Goal: Task Accomplishment & Management: Manage account settings

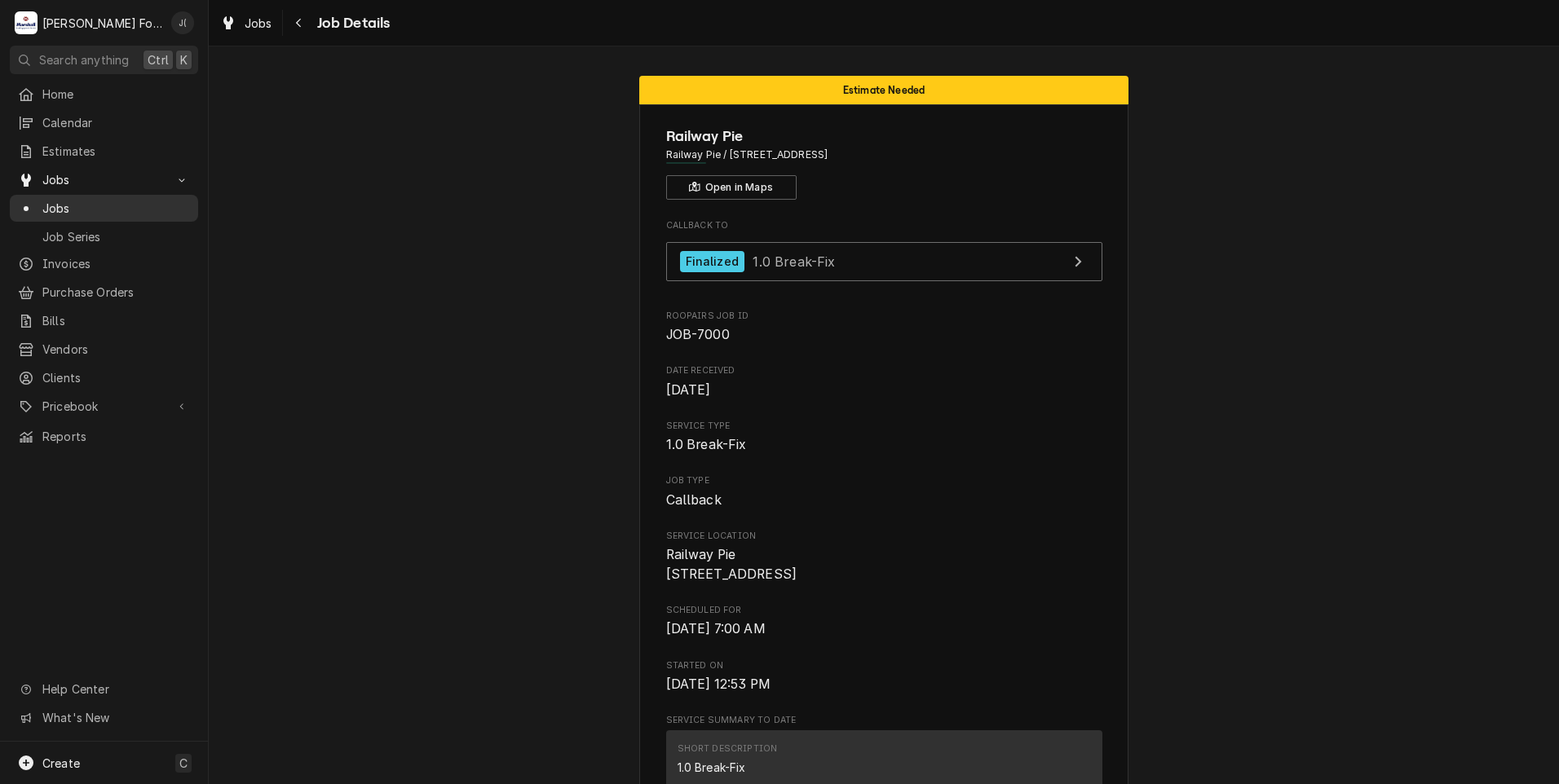
click at [130, 202] on span "Jobs" at bounding box center [116, 208] width 148 height 17
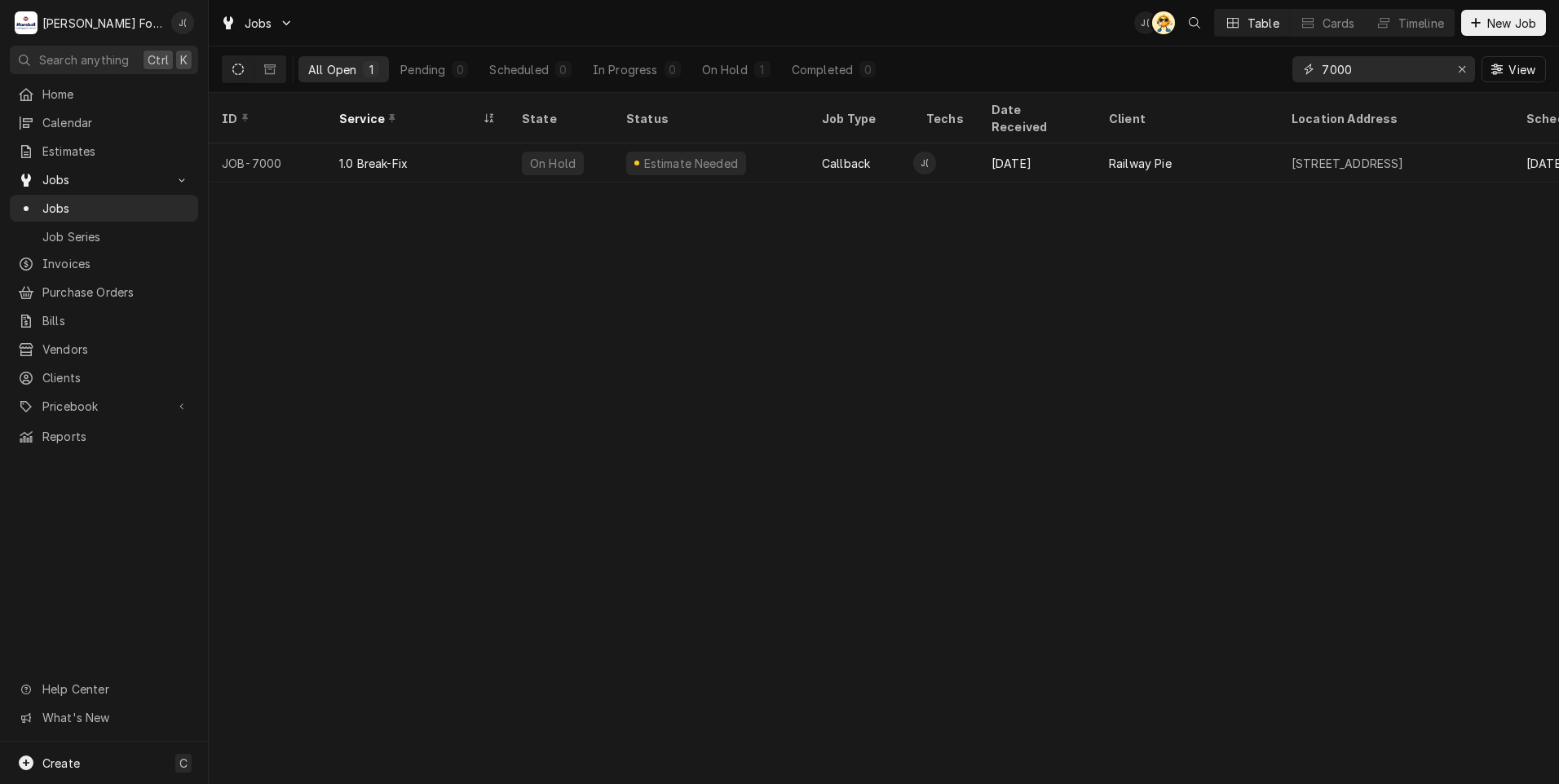
drag, startPoint x: 1365, startPoint y: 75, endPoint x: 1140, endPoint y: 76, distance: 225.0
click at [1154, 75] on div "All Open 1 Pending 0 Scheduled 0 In Progress 0 On Hold 1 Completed 0 7000 View" at bounding box center [884, 68] width 1324 height 45
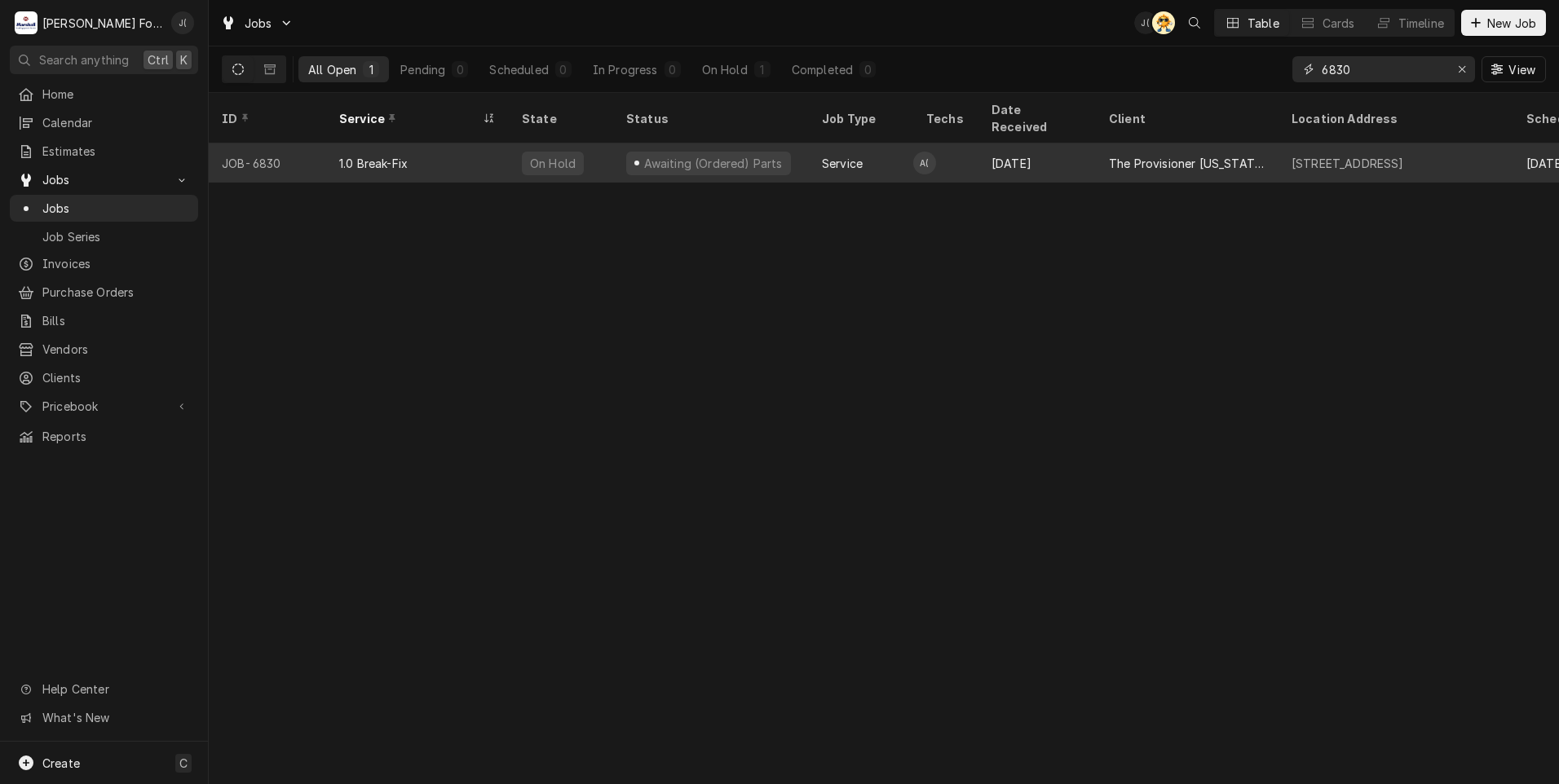
type input "6830"
click at [780, 144] on div "Awaiting (Ordered) Parts" at bounding box center [710, 163] width 196 height 39
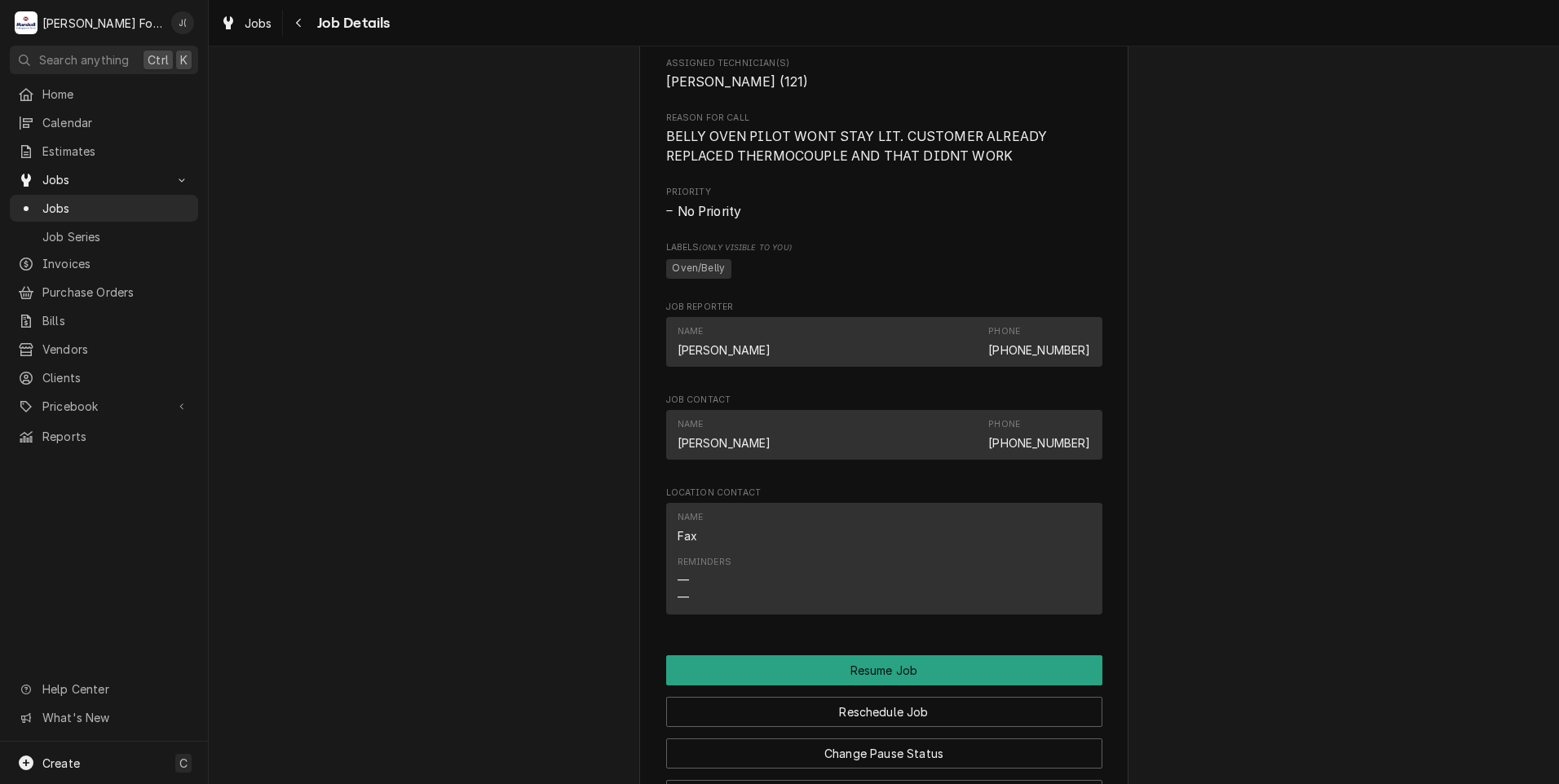
scroll to position [1466, 0]
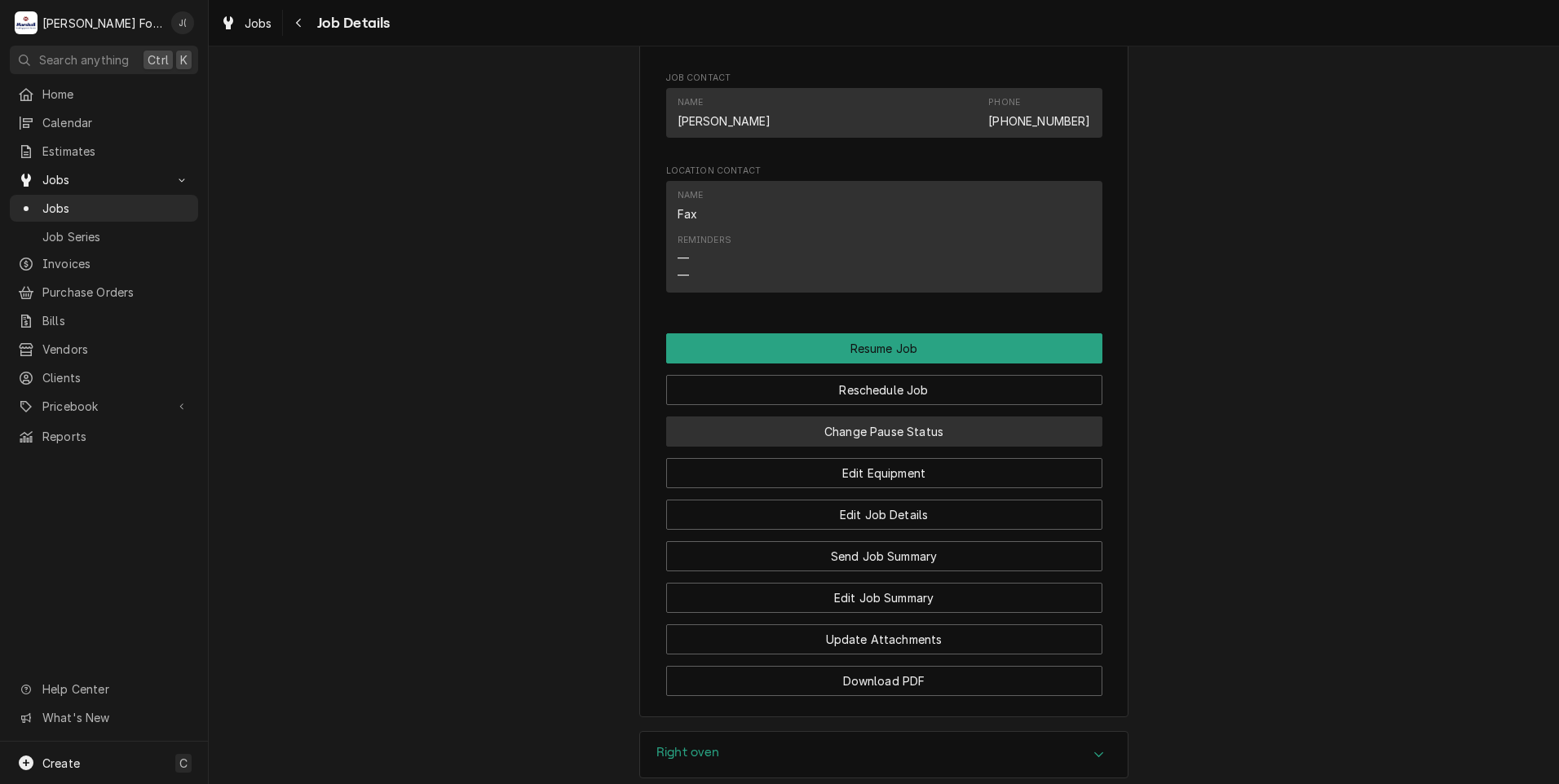
click at [879, 446] on button "Change Pause Status" at bounding box center [884, 431] width 436 height 31
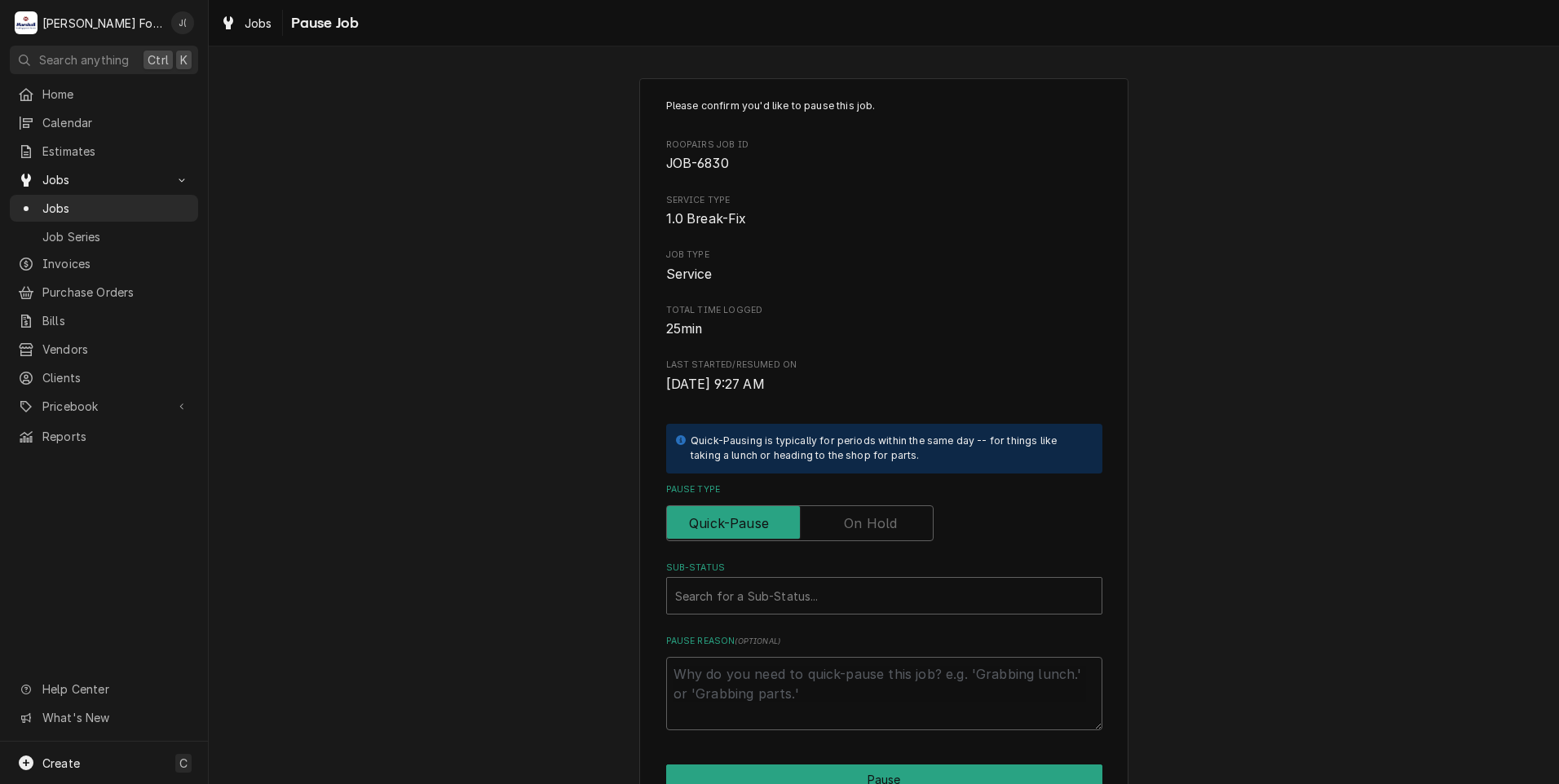
click at [864, 516] on label "Pause Type" at bounding box center [800, 522] width 268 height 35
click at [864, 516] on input "Pause Type" at bounding box center [799, 522] width 253 height 35
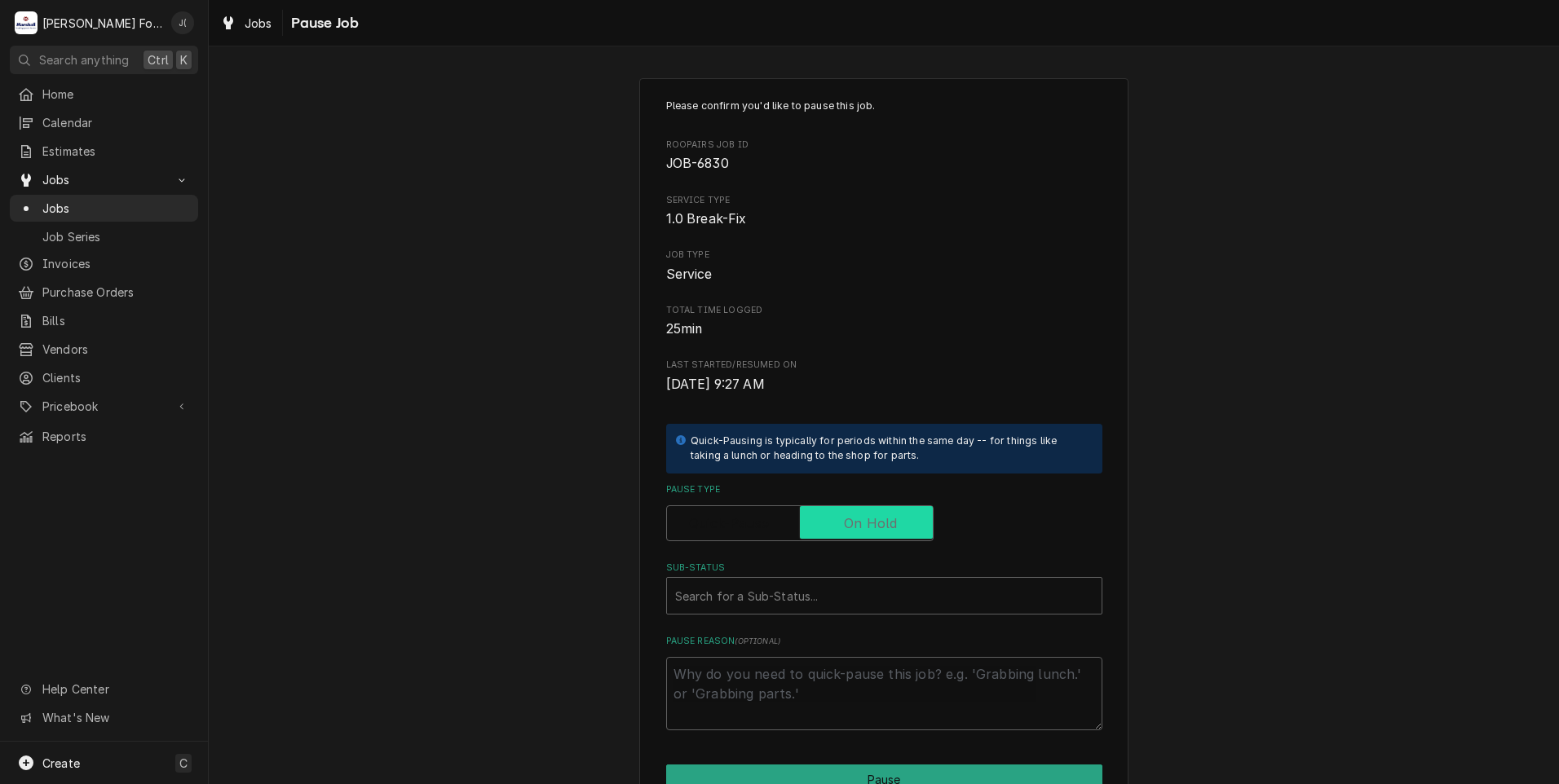
checkbox input "true"
click at [795, 585] on div "Sub-Status" at bounding box center [884, 596] width 418 height 30
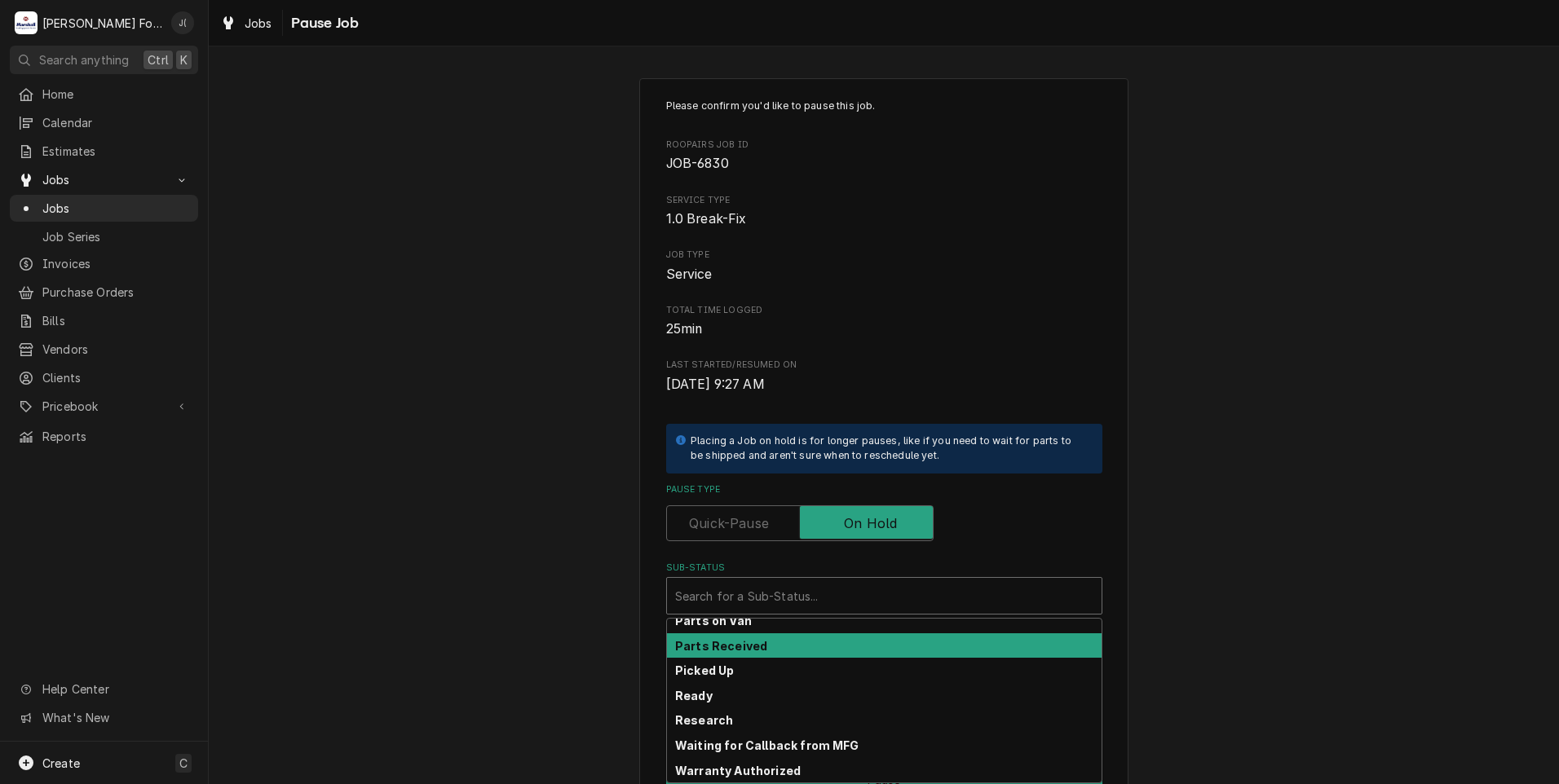
scroll to position [260, 0]
click at [775, 649] on div "Parts Received" at bounding box center [884, 645] width 434 height 26
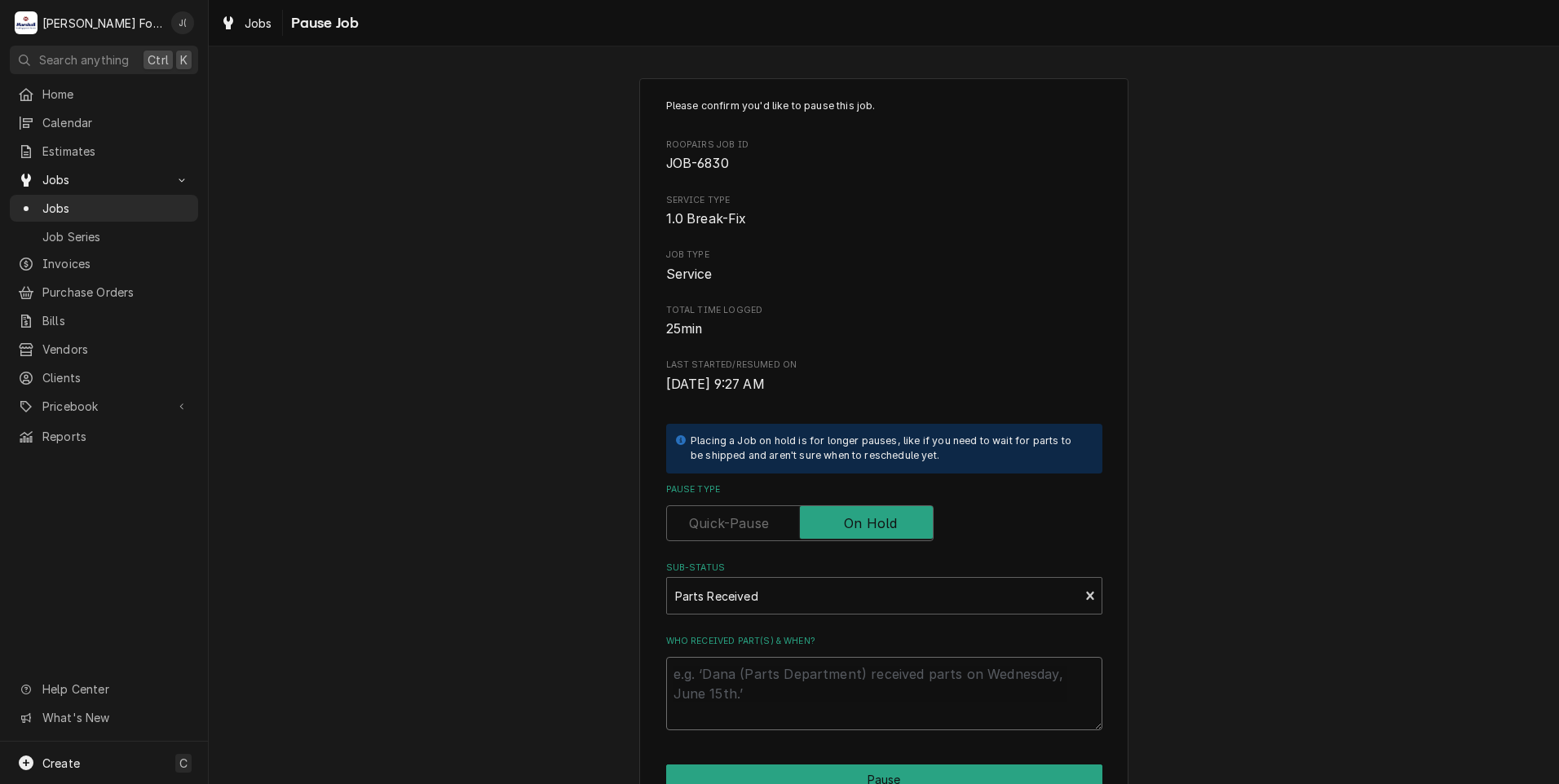
click at [771, 697] on textarea "Who received part(s) & when?" at bounding box center [884, 693] width 436 height 73
type textarea "x"
type textarea "0"
type textarea "x"
type textarea "08"
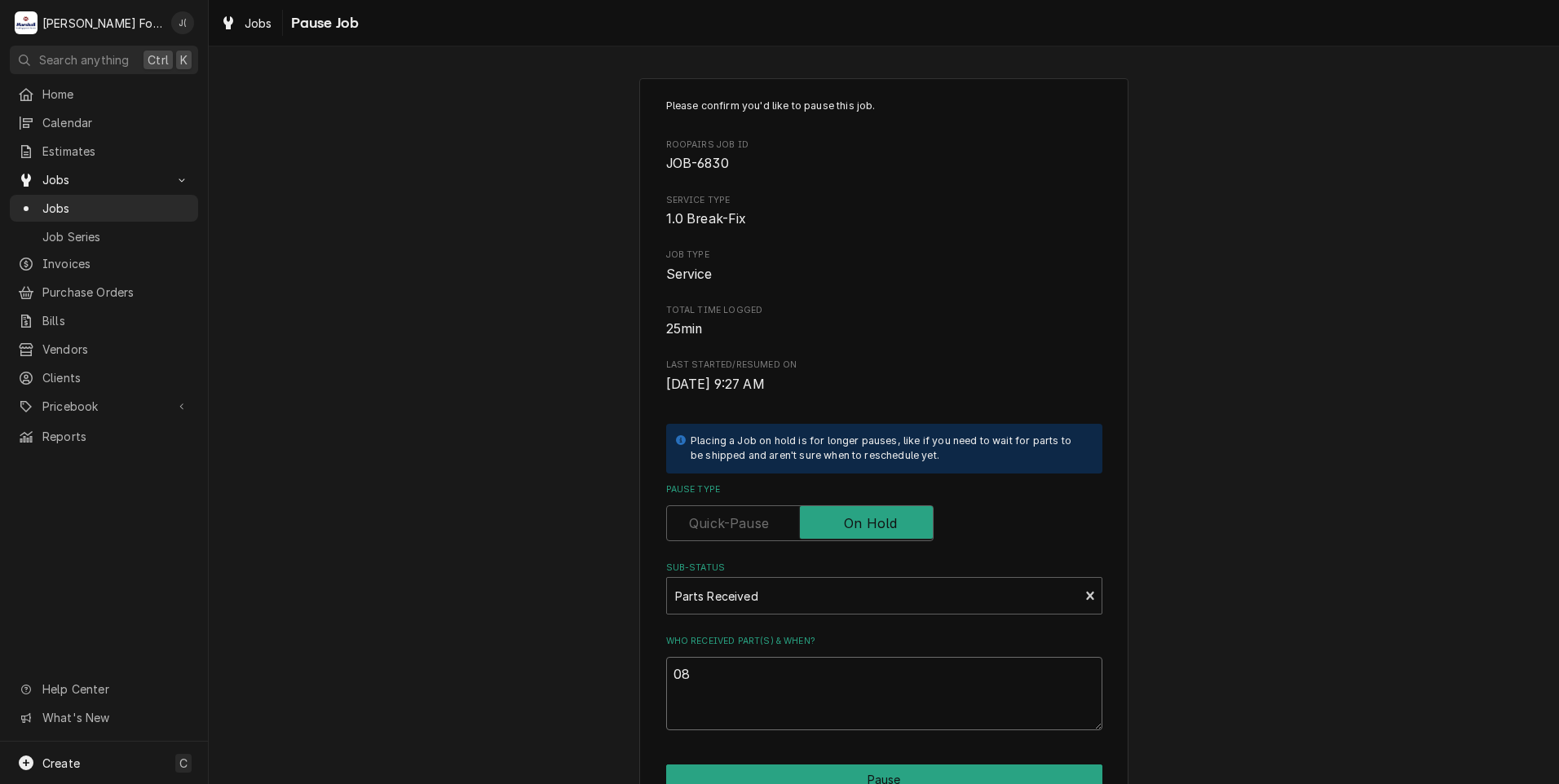
type textarea "x"
type textarea "08/"
type textarea "x"
type textarea "08/2"
type textarea "x"
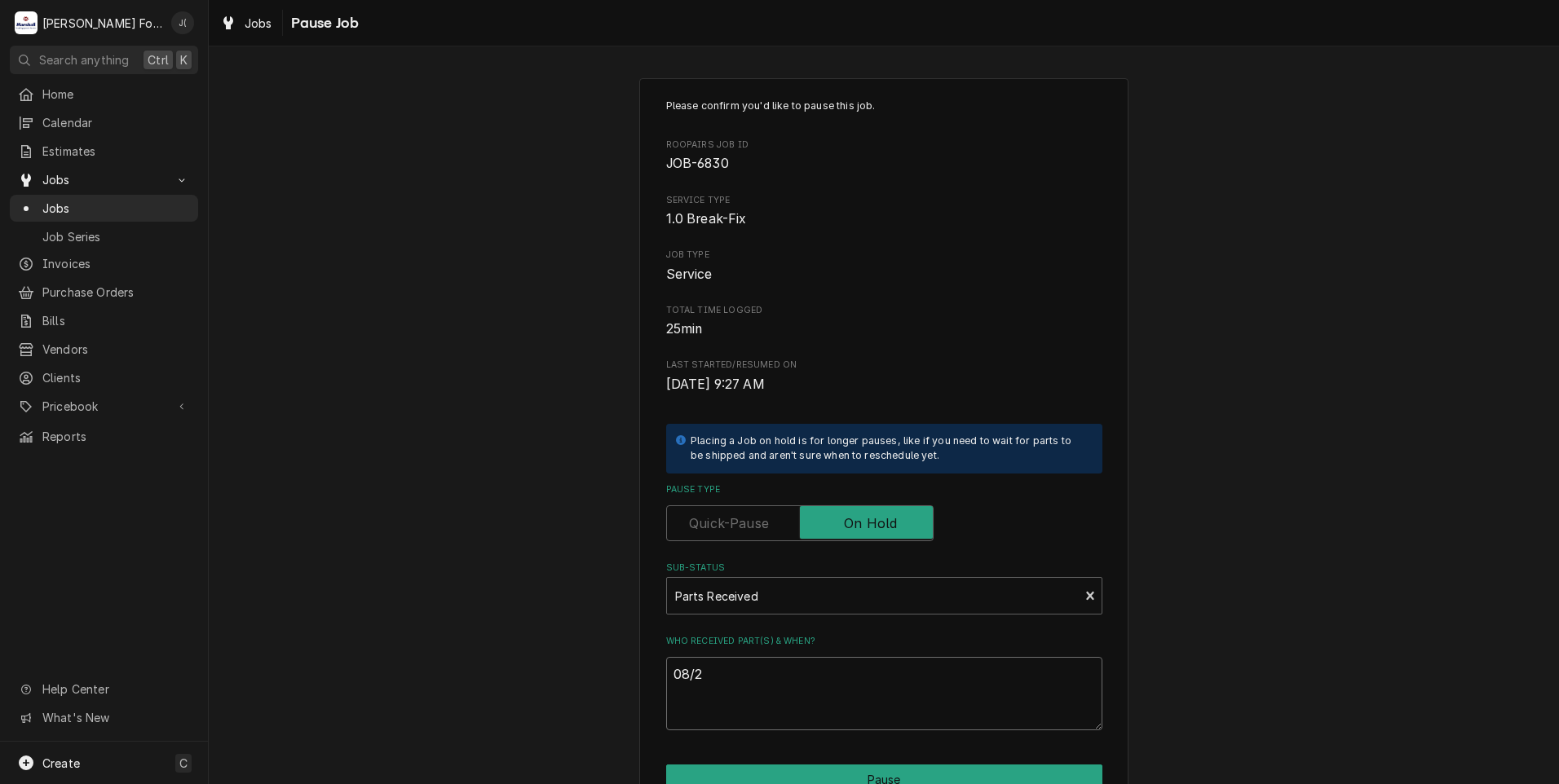
type textarea "08/22"
type textarea "x"
type textarea "08/22/"
type textarea "x"
type textarea "08/22/2"
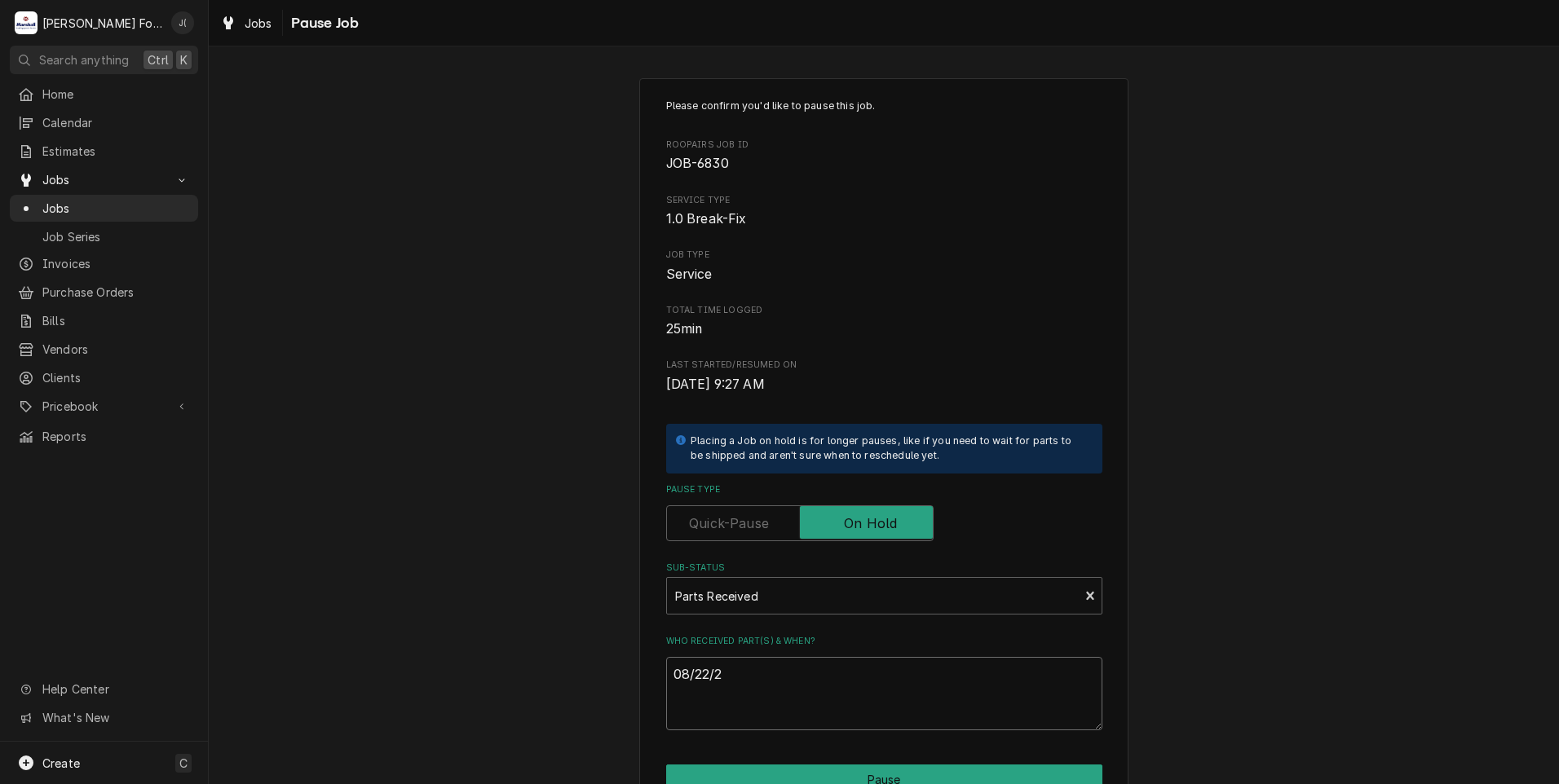
type textarea "x"
type textarea "08/22/20"
type textarea "x"
type textarea "08/22/202"
type textarea "x"
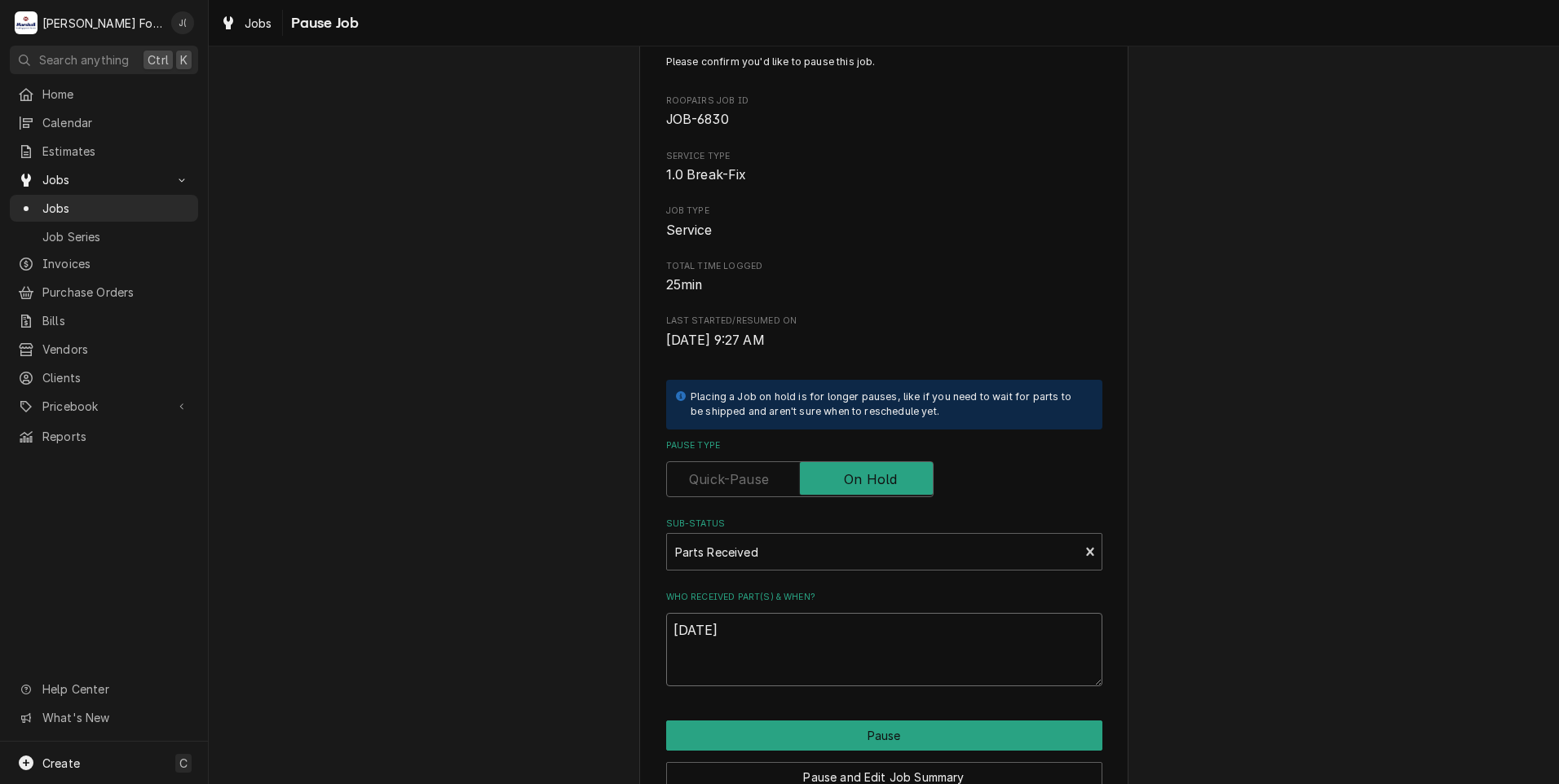
scroll to position [129, 0]
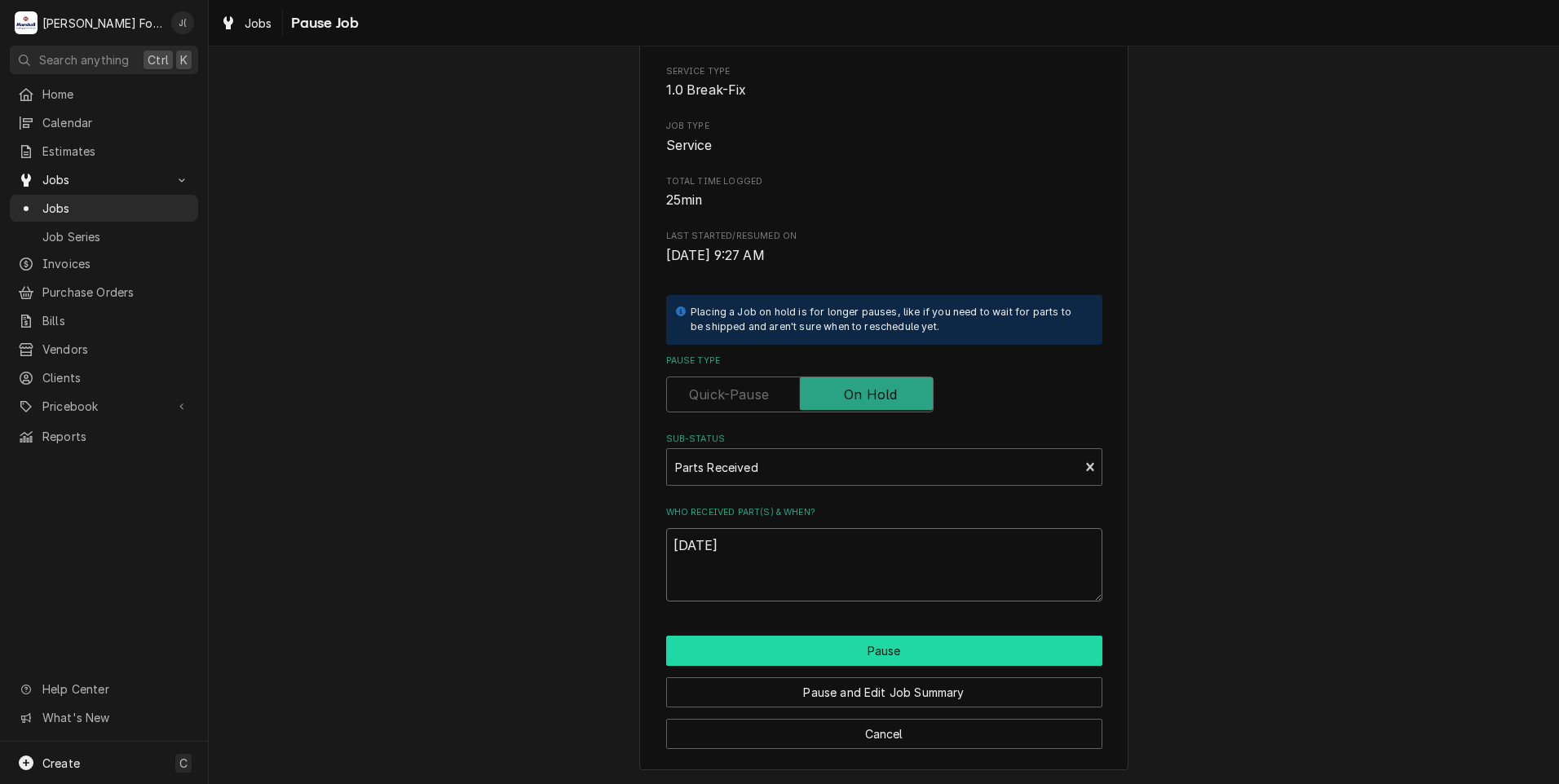
type textarea "[DATE]"
click at [838, 657] on button "Pause" at bounding box center [884, 650] width 436 height 31
type textarea "x"
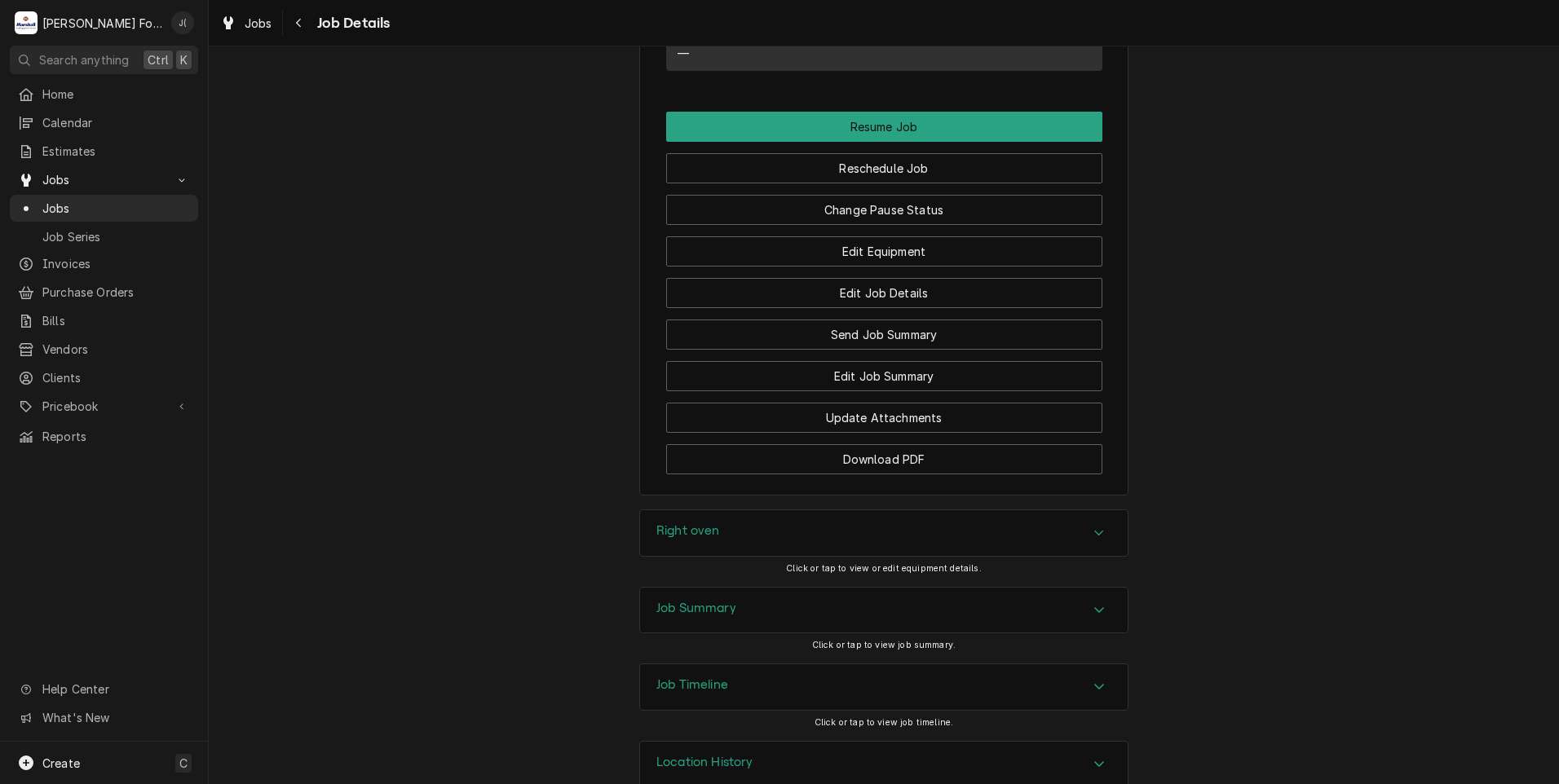
scroll to position [1711, 0]
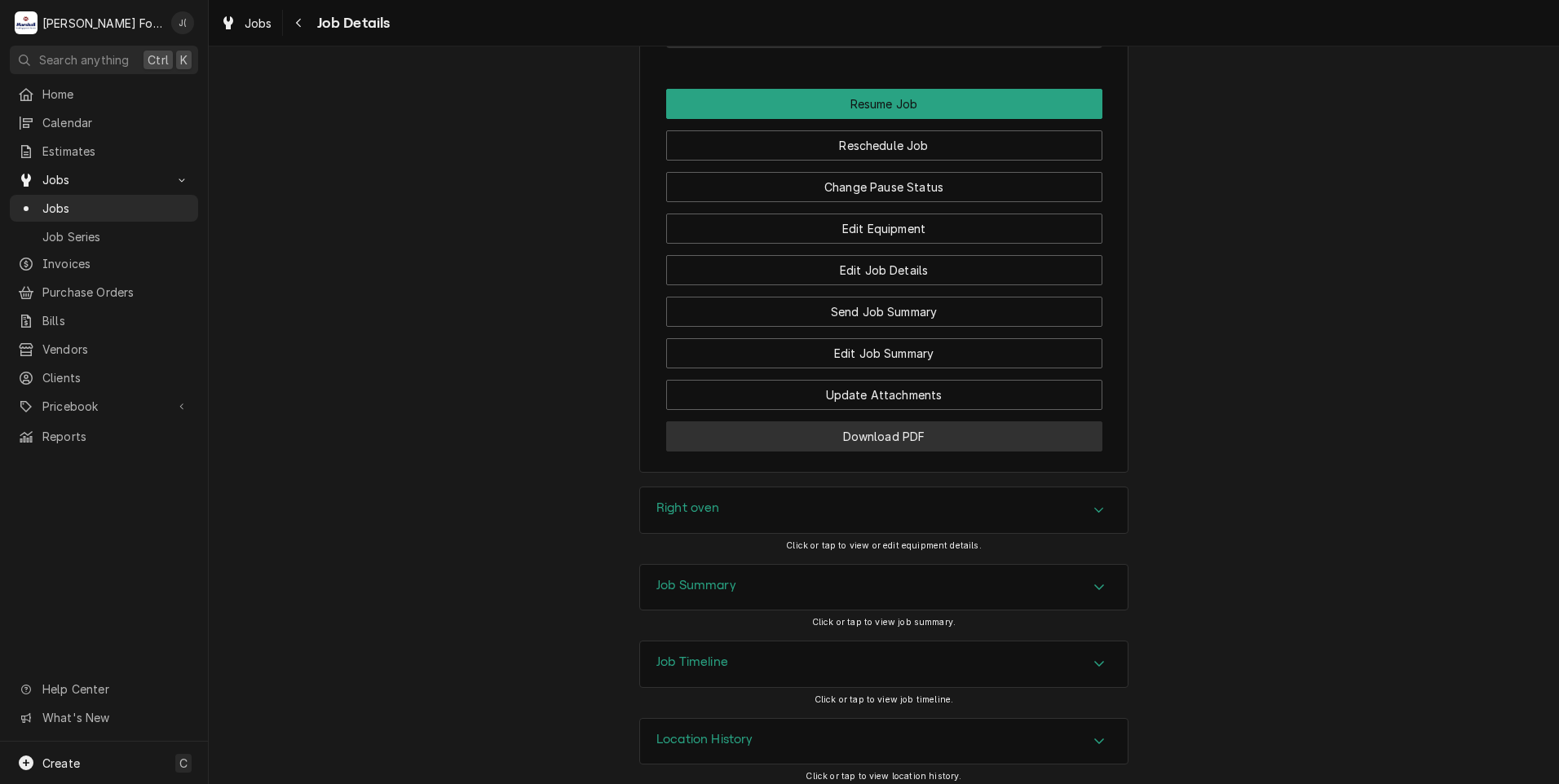
click at [856, 451] on button "Download PDF" at bounding box center [884, 436] width 436 height 31
click at [78, 207] on span "Jobs" at bounding box center [116, 208] width 148 height 17
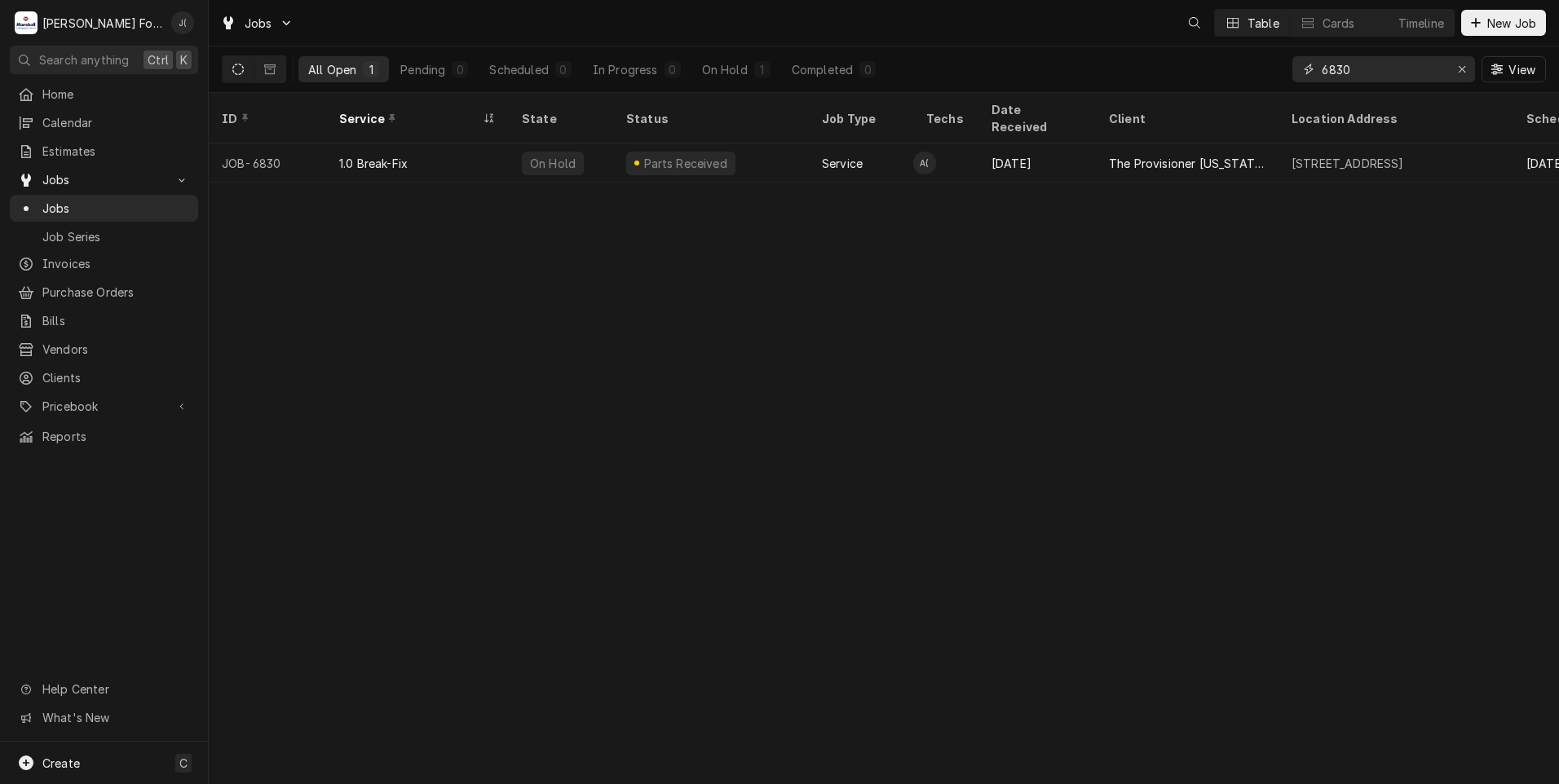
drag, startPoint x: 1374, startPoint y: 73, endPoint x: 1110, endPoint y: 75, distance: 264.0
click at [1131, 78] on div "All Open 1 Pending 0 Scheduled 0 In Progress 0 On Hold 1 Completed 0 6830 View" at bounding box center [884, 68] width 1324 height 45
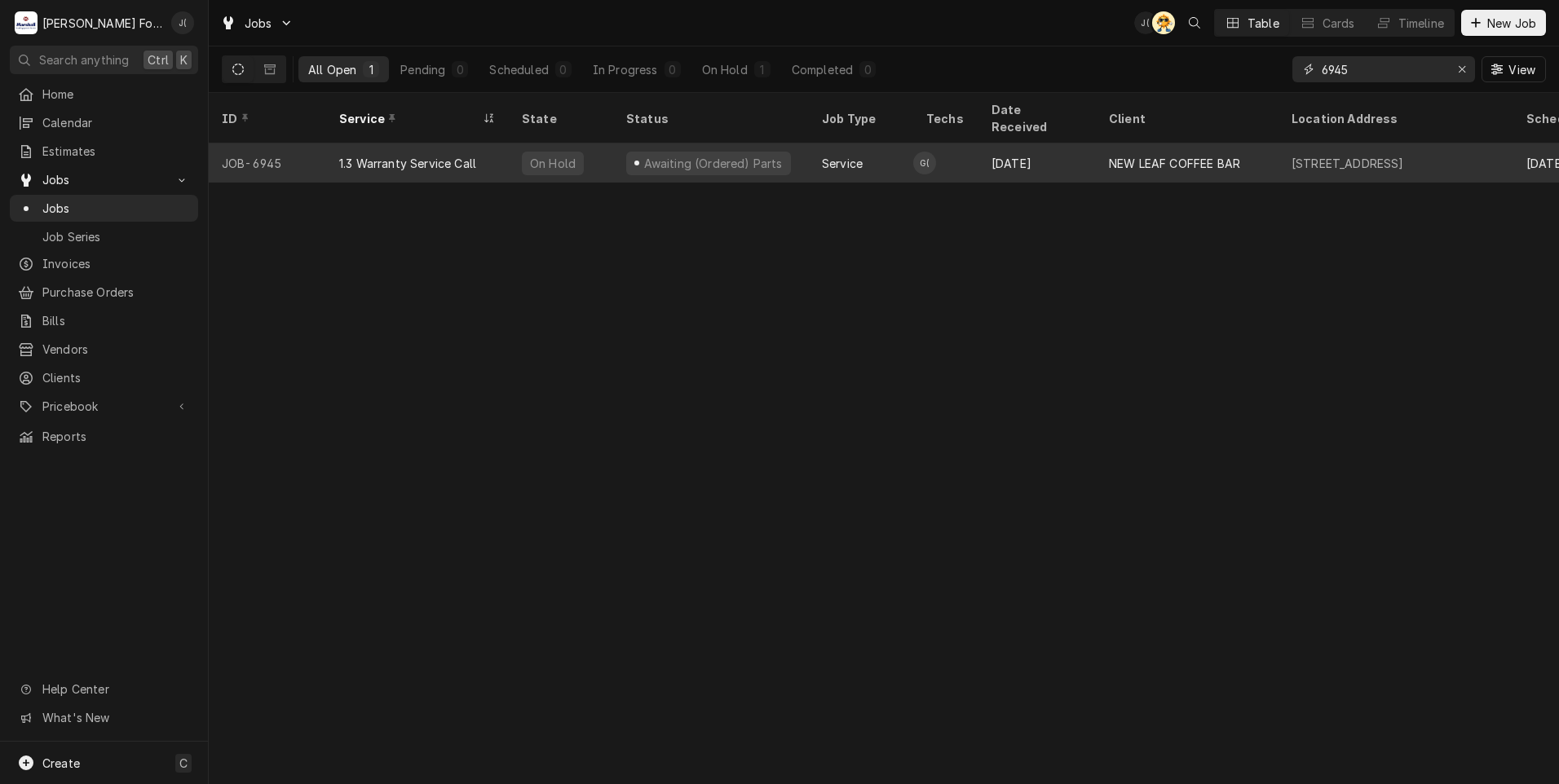
type input "6945"
click at [431, 155] on div "1.3 Warranty Service Call" at bounding box center [408, 163] width 137 height 17
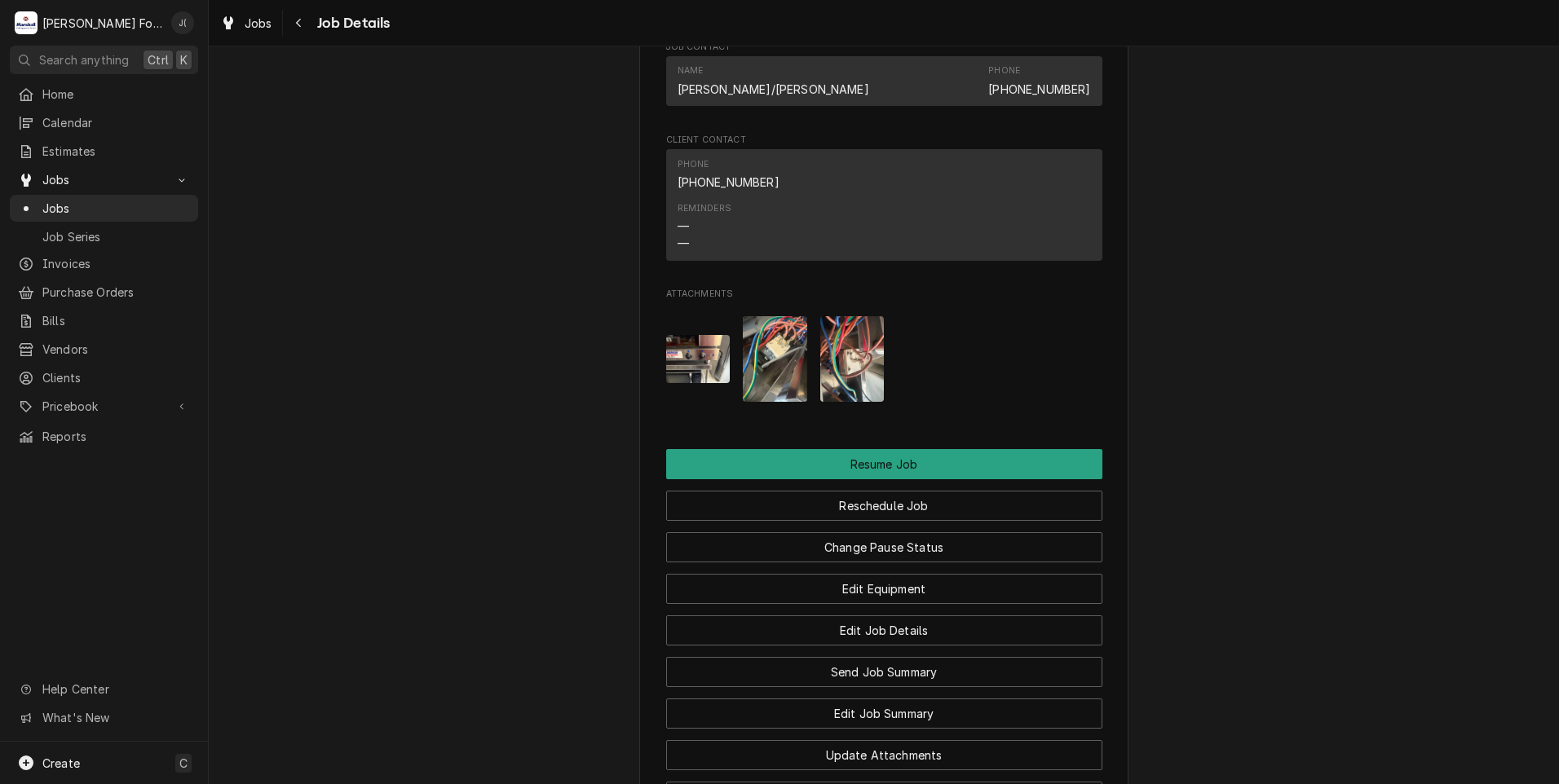
scroll to position [1711, 0]
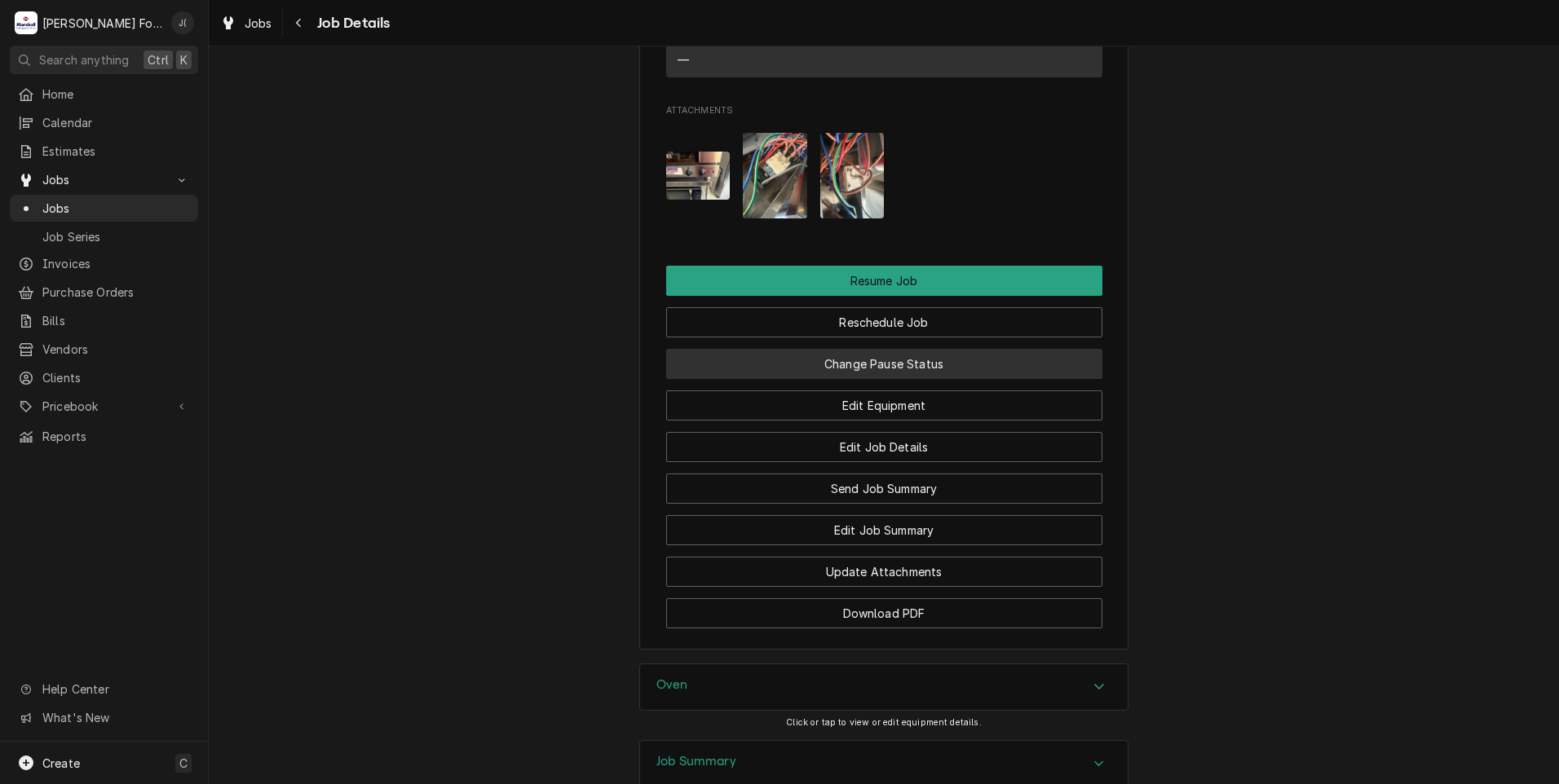
click at [781, 375] on button "Change Pause Status" at bounding box center [884, 364] width 436 height 31
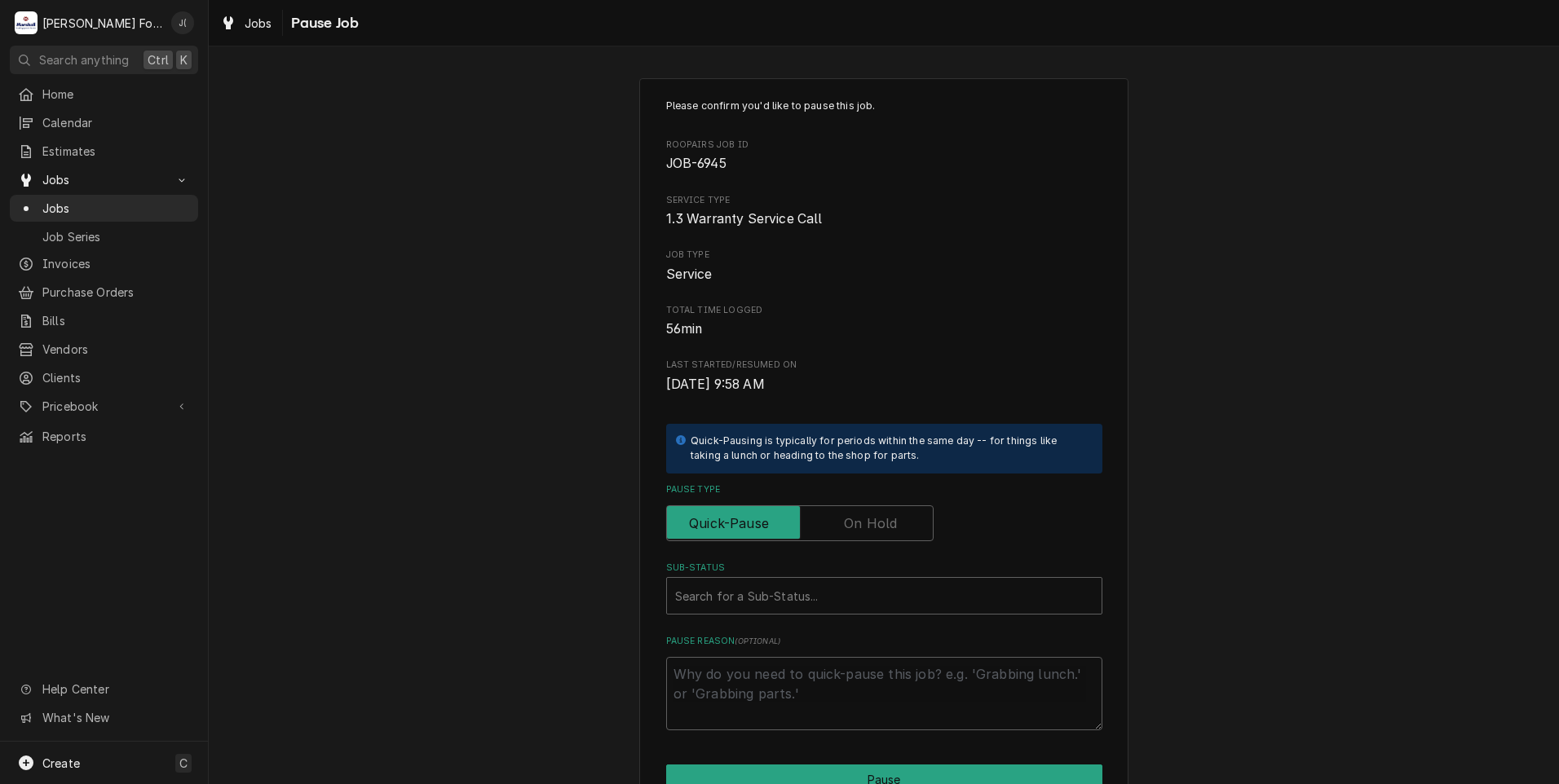
click at [850, 519] on label "Pause Type" at bounding box center [800, 522] width 268 height 35
click at [850, 519] on input "Pause Type" at bounding box center [799, 522] width 253 height 35
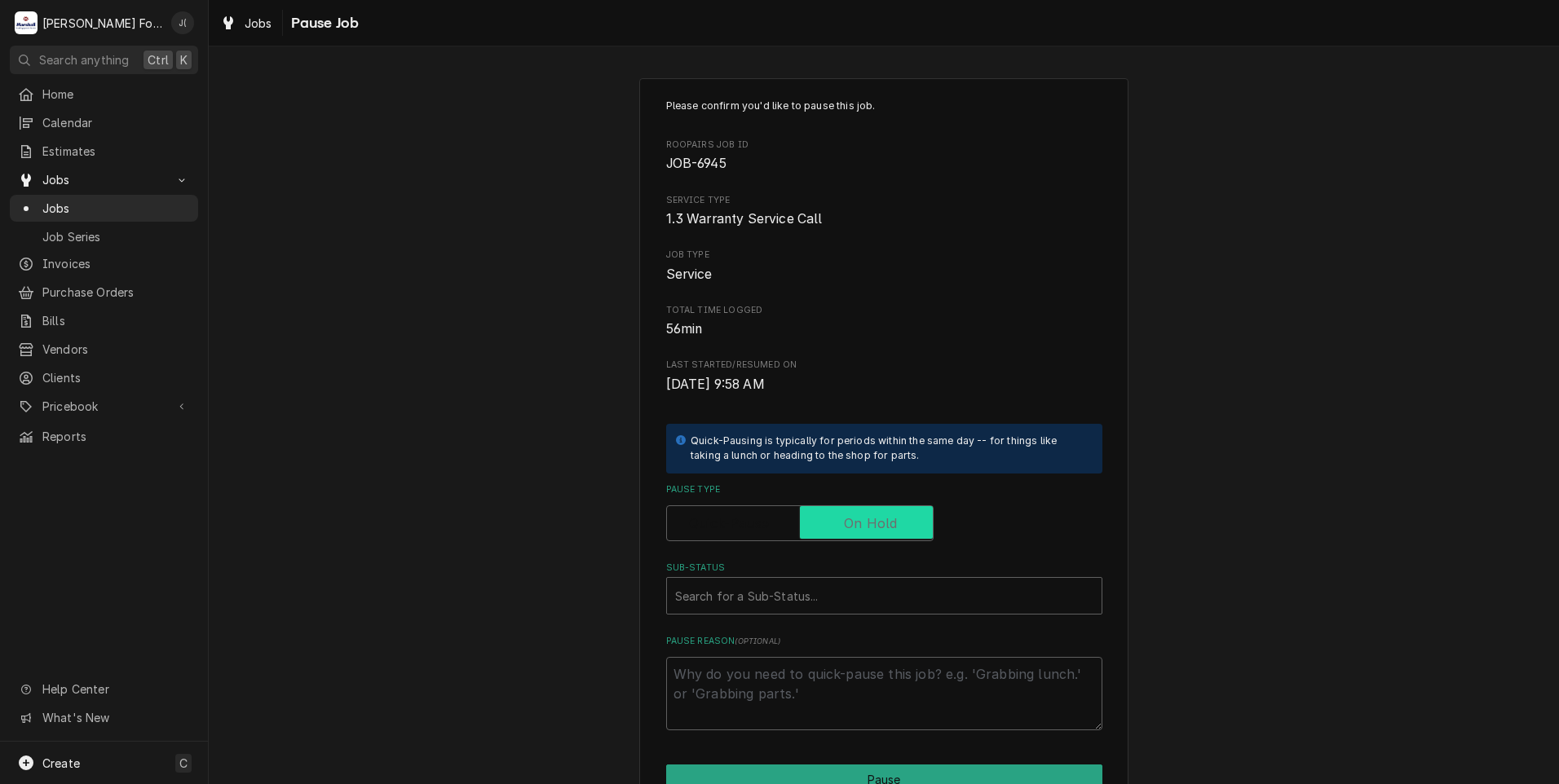
checkbox input "true"
click at [798, 595] on div "Sub-Status" at bounding box center [884, 596] width 418 height 30
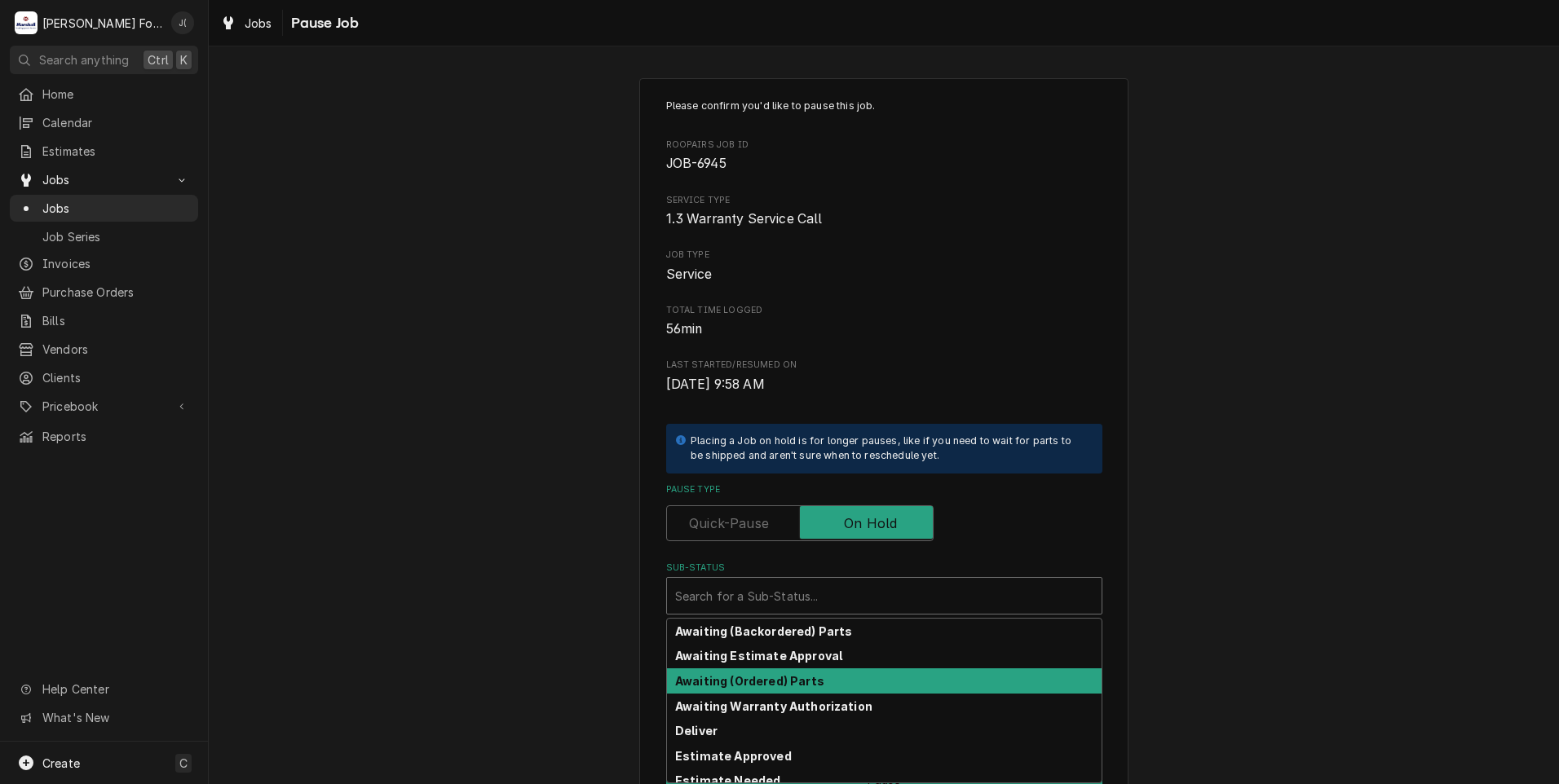
scroll to position [260, 0]
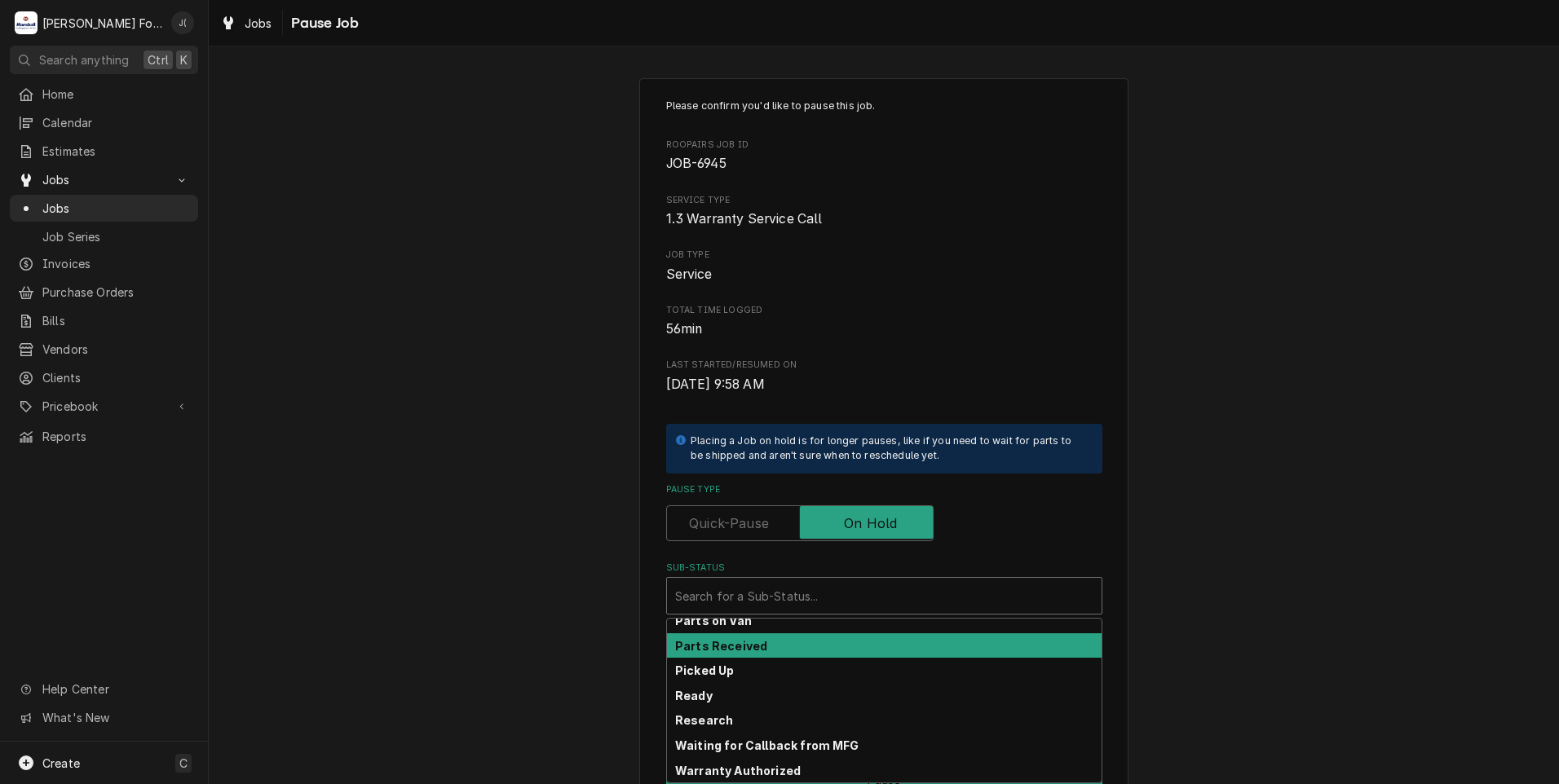
click at [799, 641] on div "Parts Received" at bounding box center [884, 645] width 434 height 26
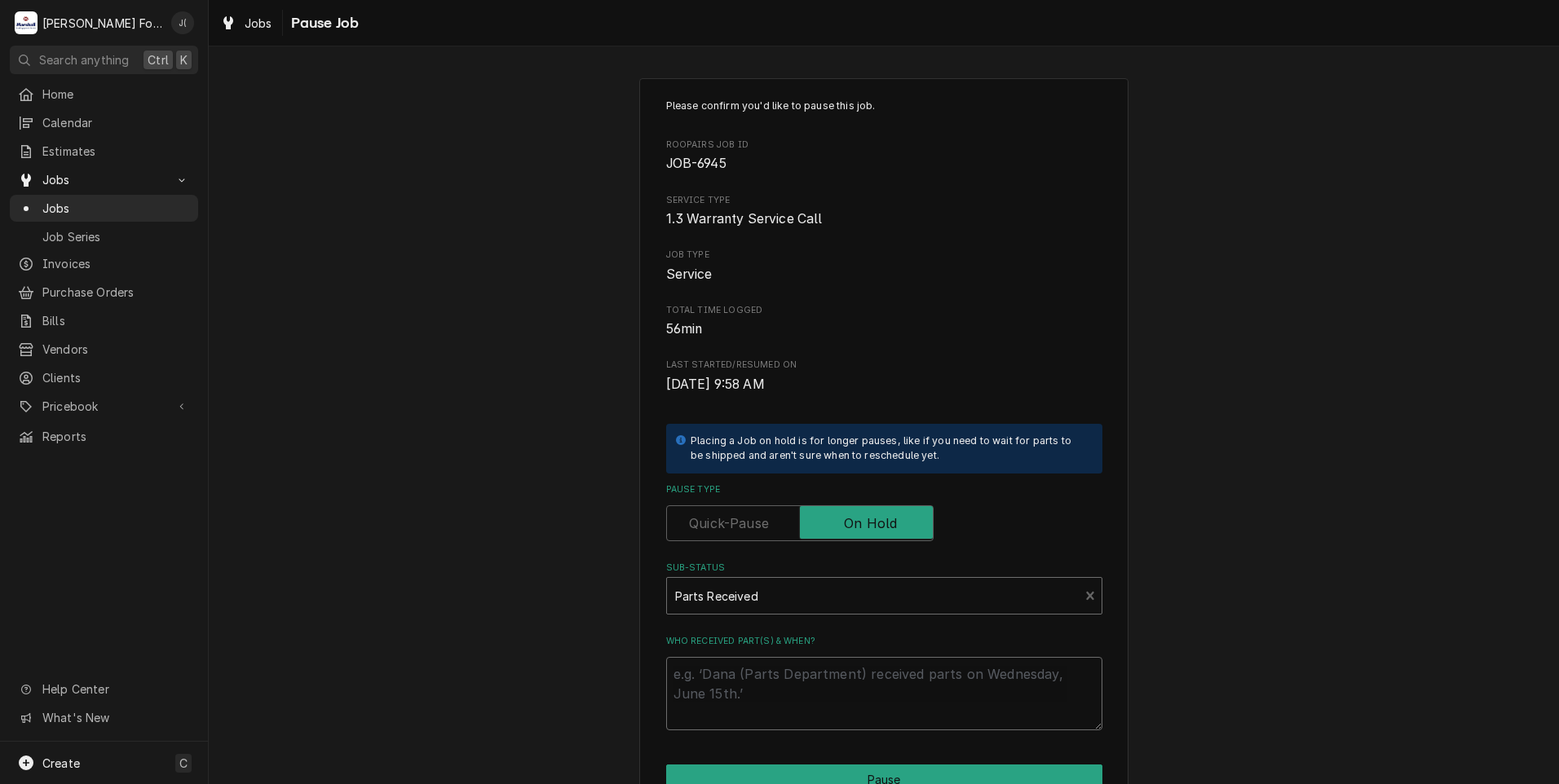
click at [794, 672] on textarea "Who received part(s) & when?" at bounding box center [884, 693] width 436 height 73
type textarea "x"
type textarea "0"
type textarea "x"
type textarea "08"
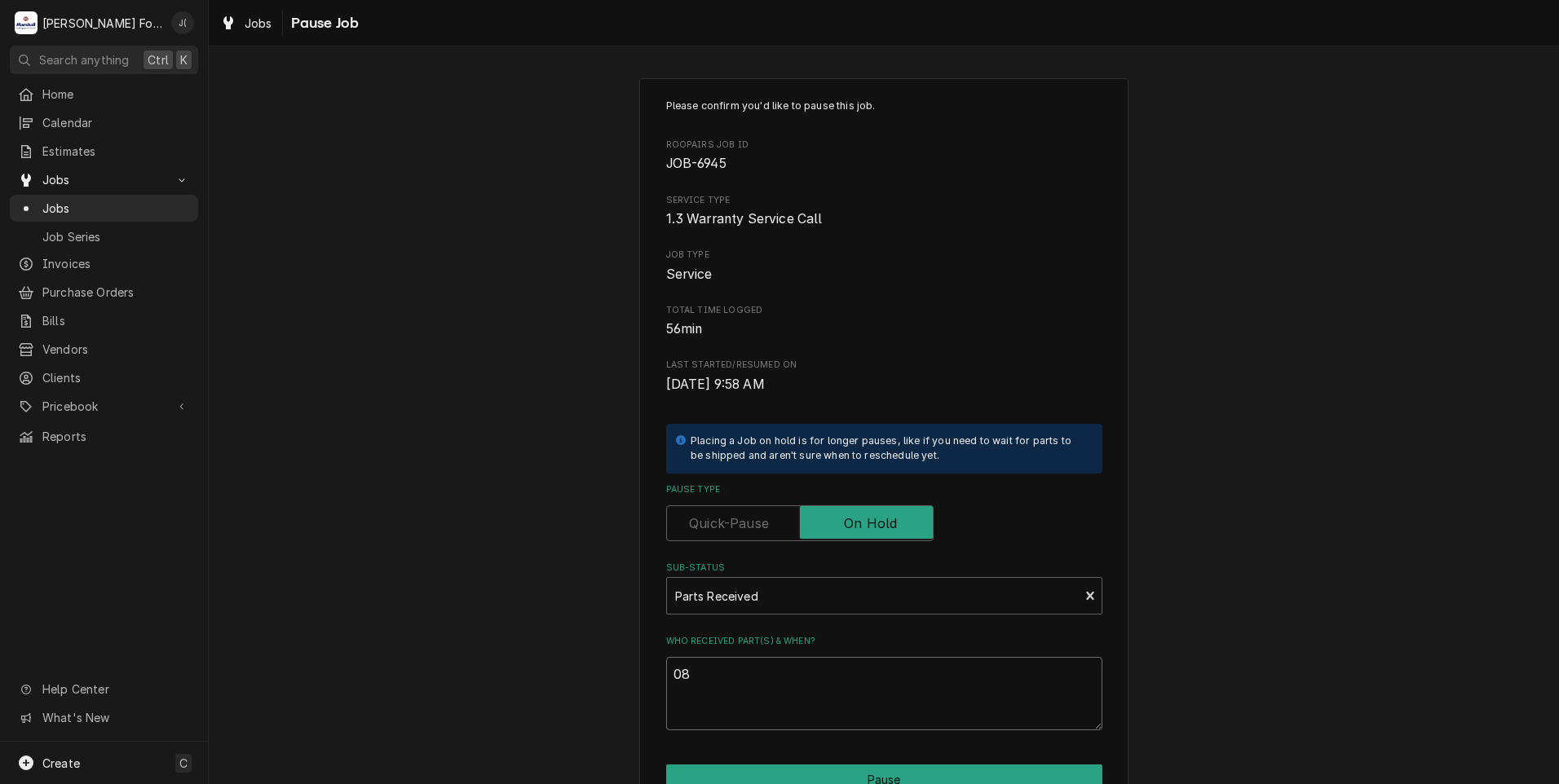
type textarea "x"
type textarea "08/"
type textarea "x"
type textarea "08/2"
type textarea "x"
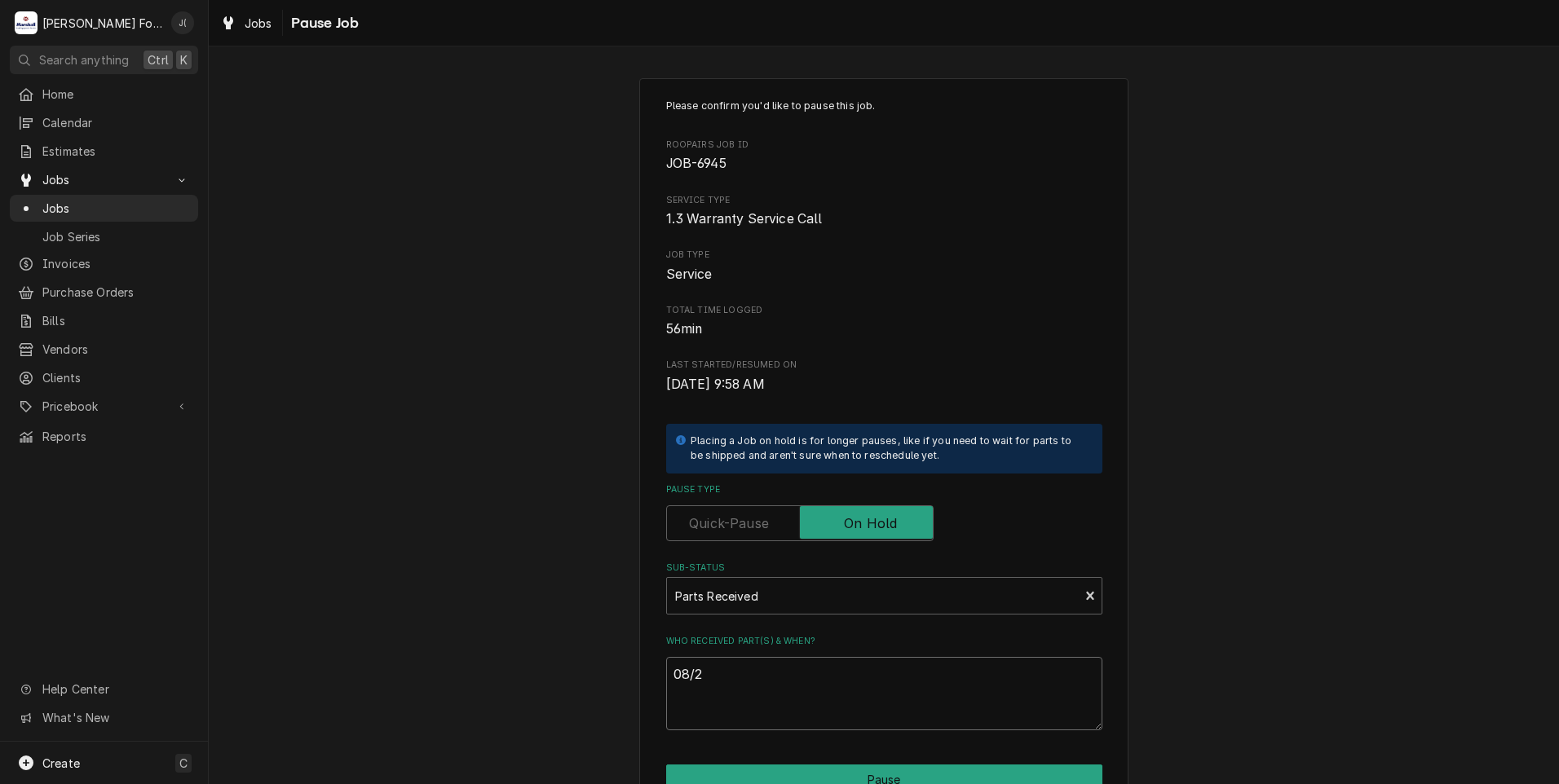
type textarea "08/22"
type textarea "x"
type textarea "08/22/"
type textarea "x"
type textarea "08/22/2"
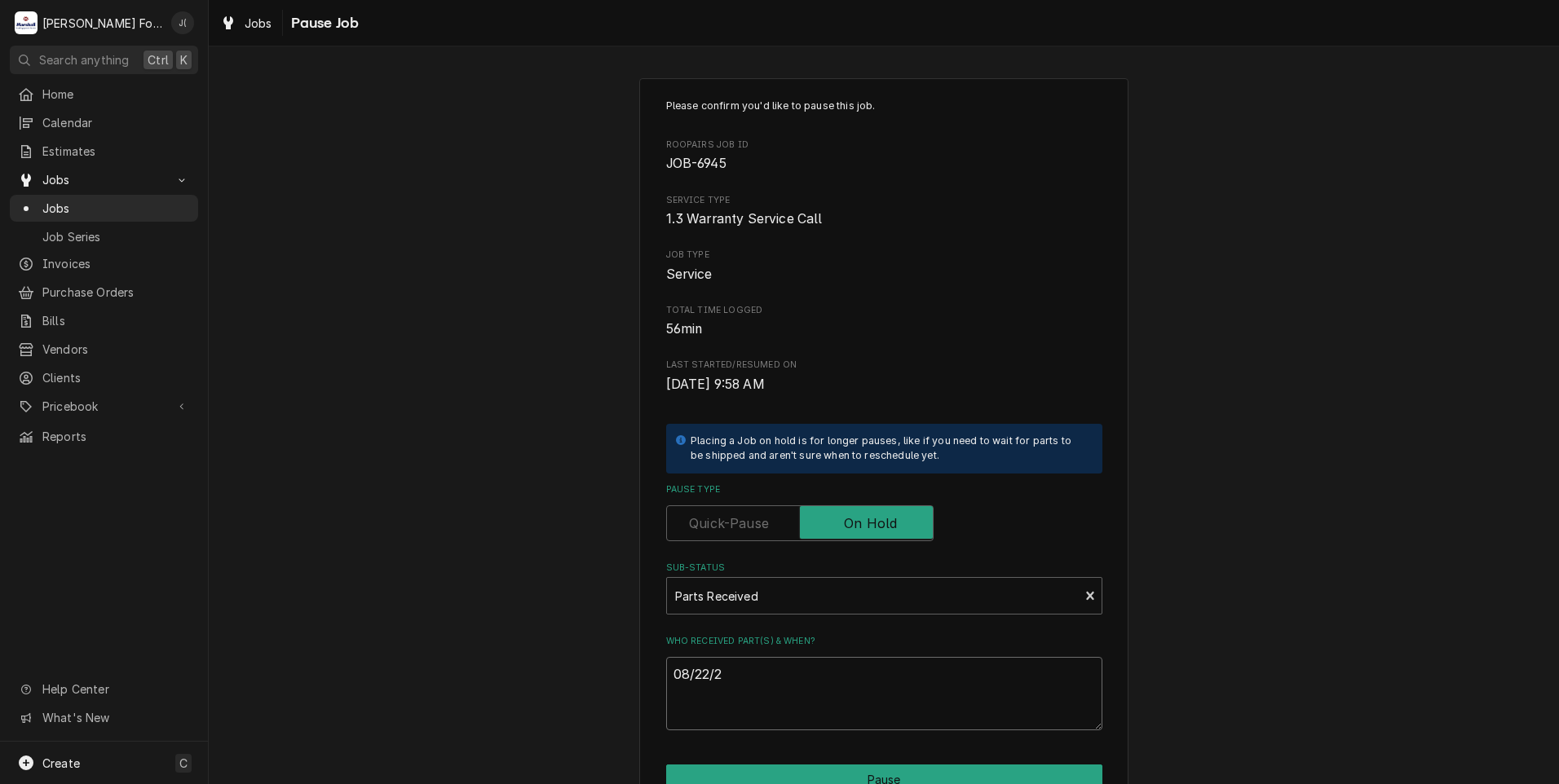
type textarea "x"
type textarea "08/22/20"
type textarea "x"
type textarea "08/22/202"
type textarea "x"
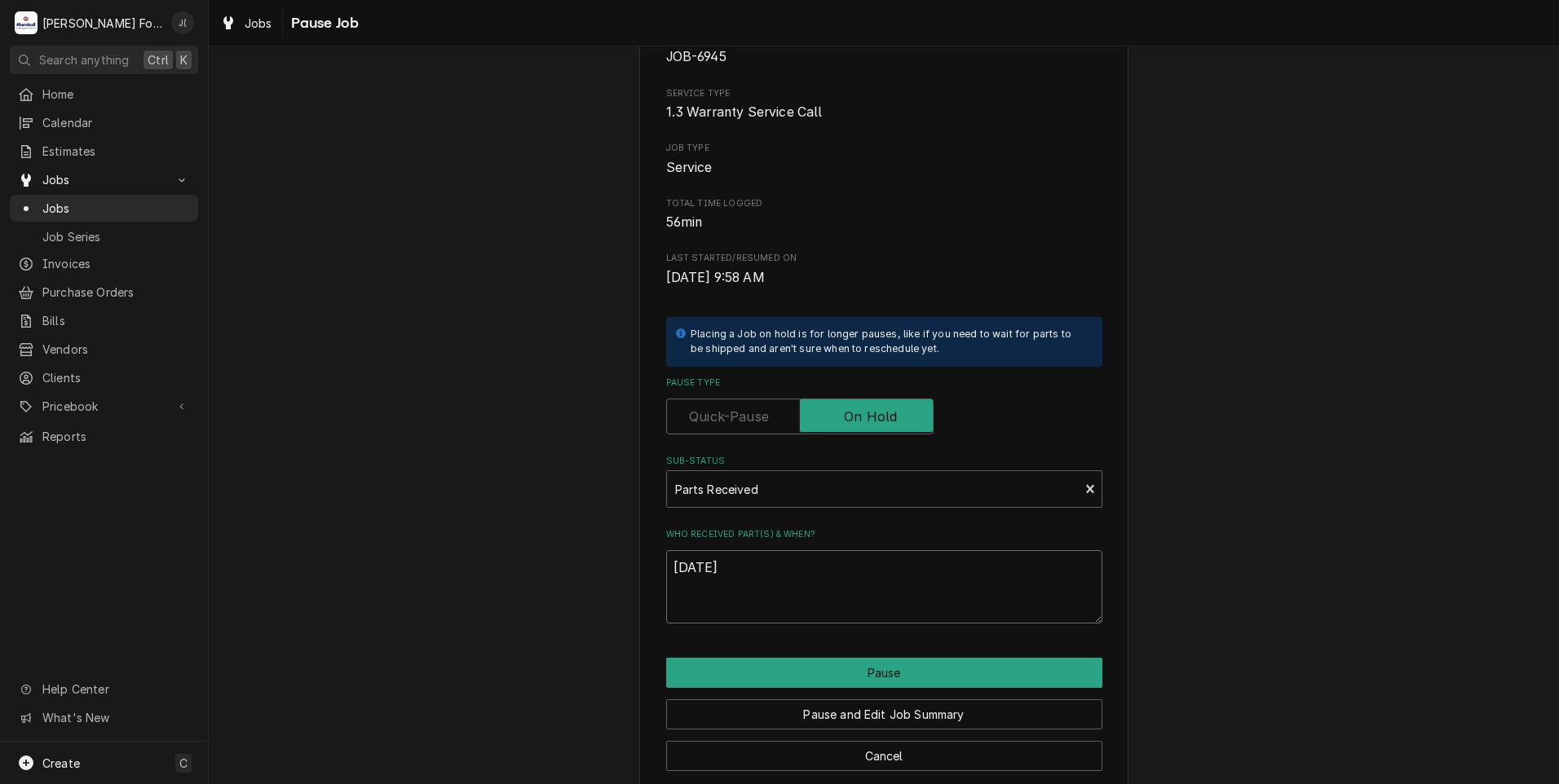
scroll to position [129, 0]
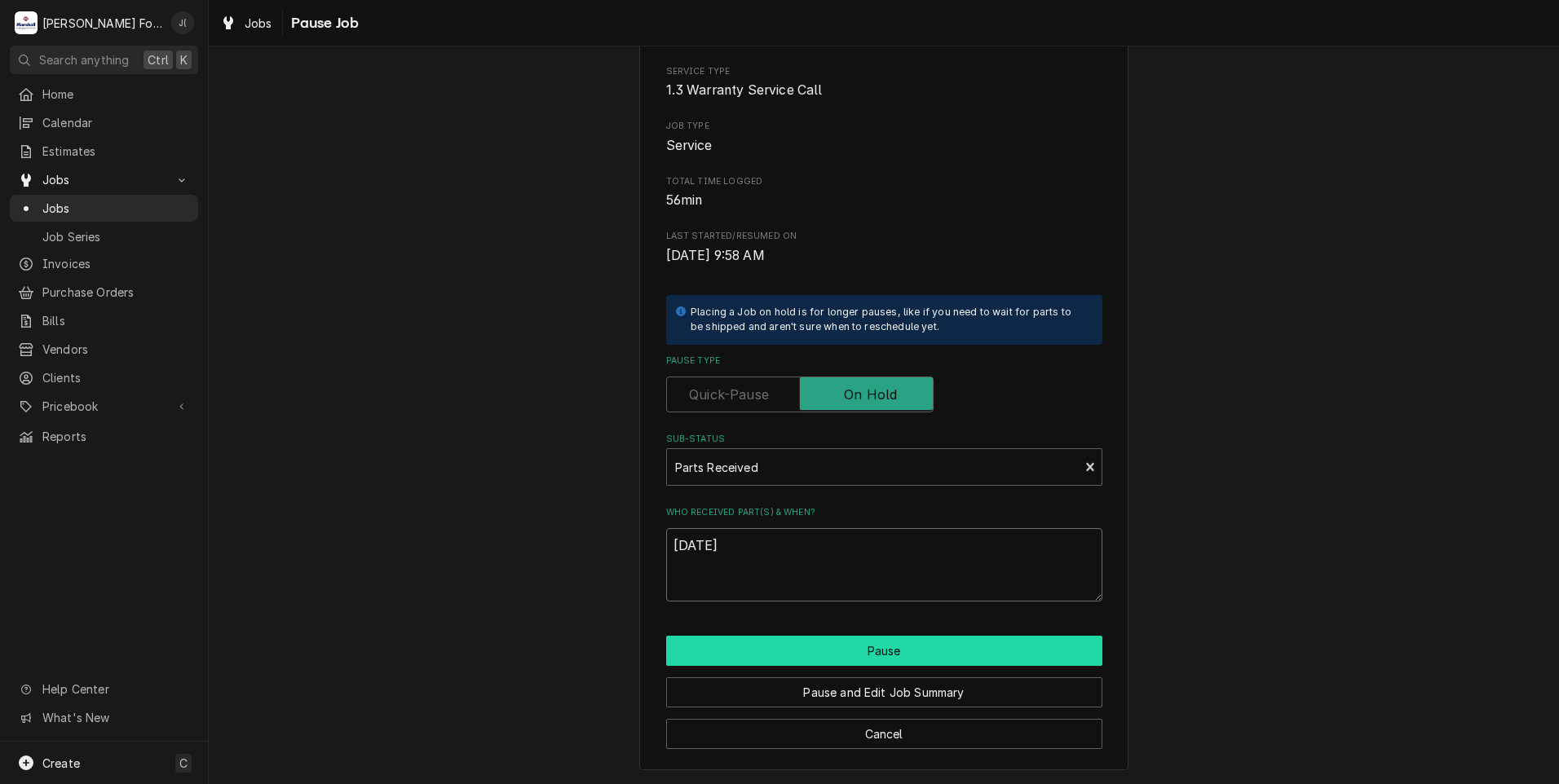
type textarea "[DATE]"
click at [803, 652] on button "Pause" at bounding box center [884, 650] width 436 height 31
type textarea "x"
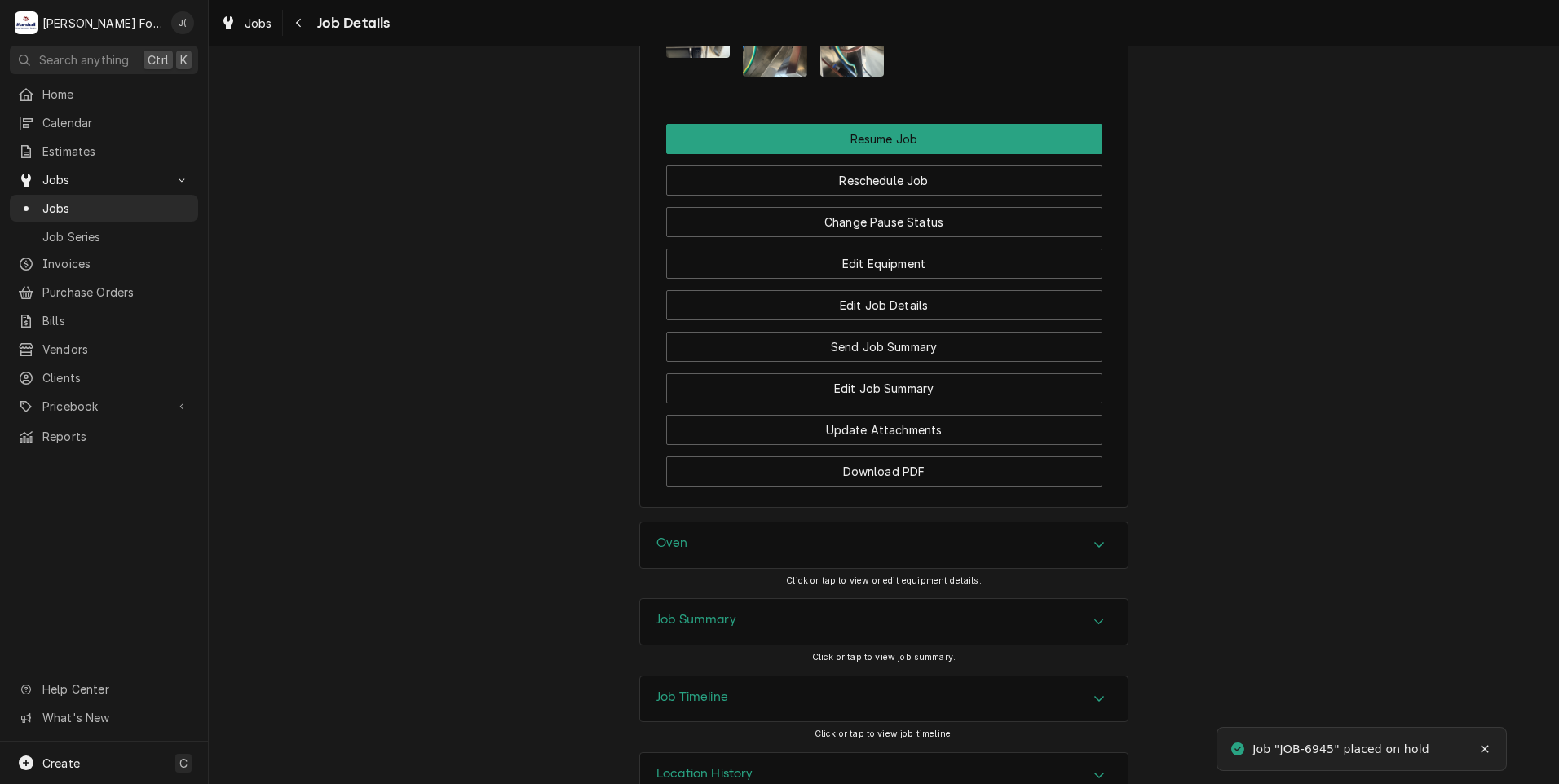
scroll to position [1874, 0]
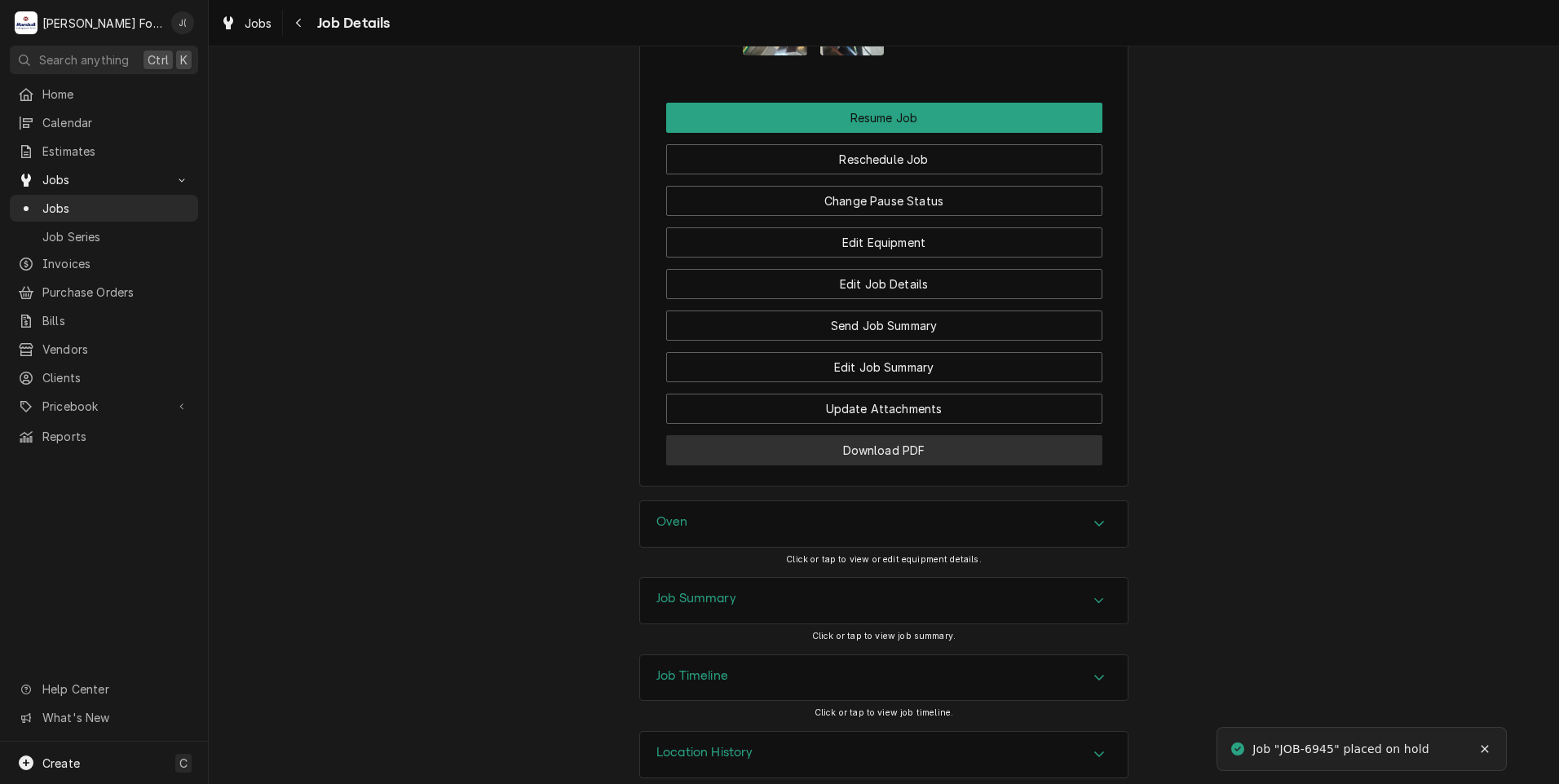
click at [775, 465] on button "Download PDF" at bounding box center [884, 450] width 436 height 31
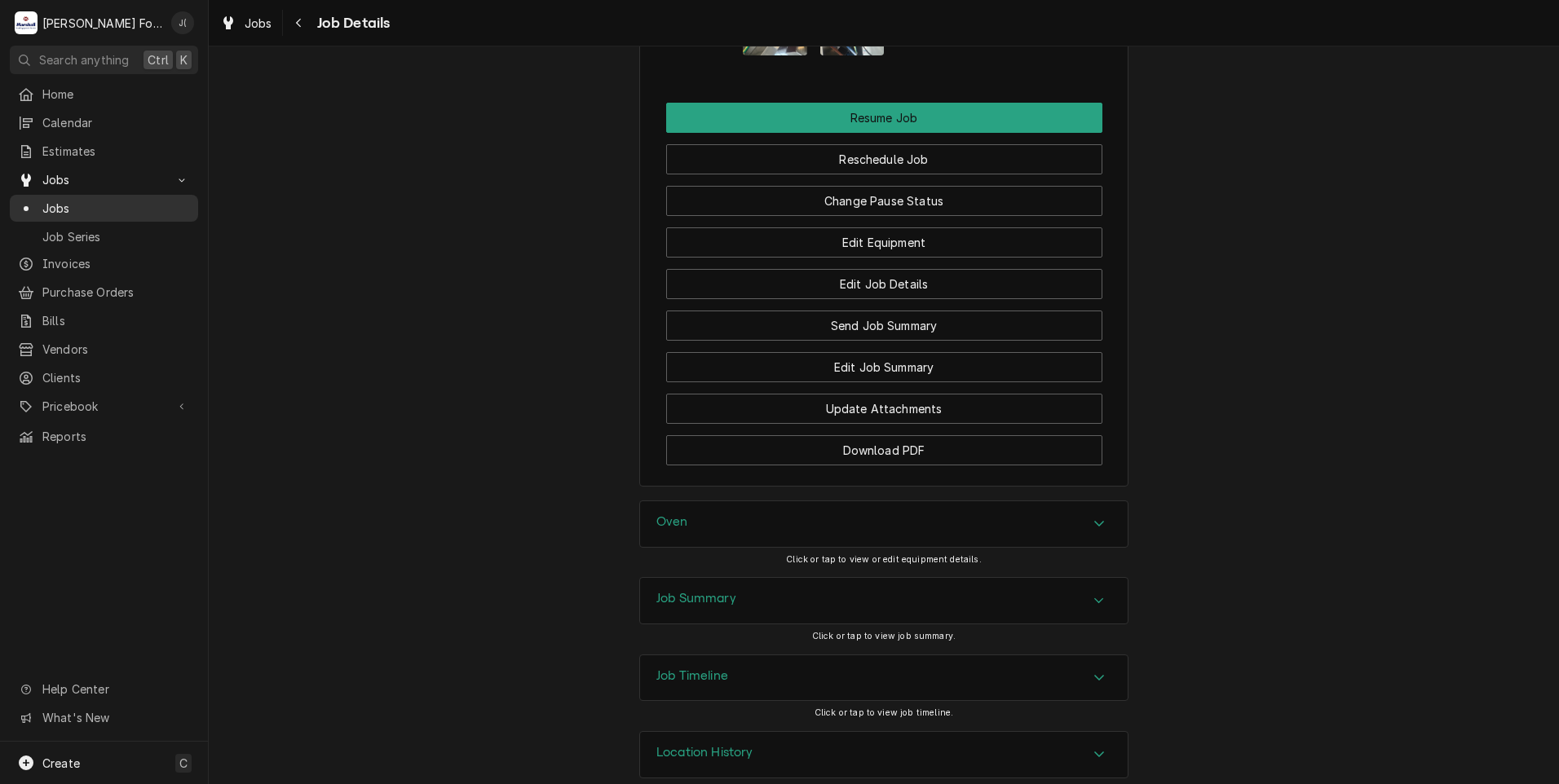
click at [125, 204] on span "Jobs" at bounding box center [116, 208] width 148 height 17
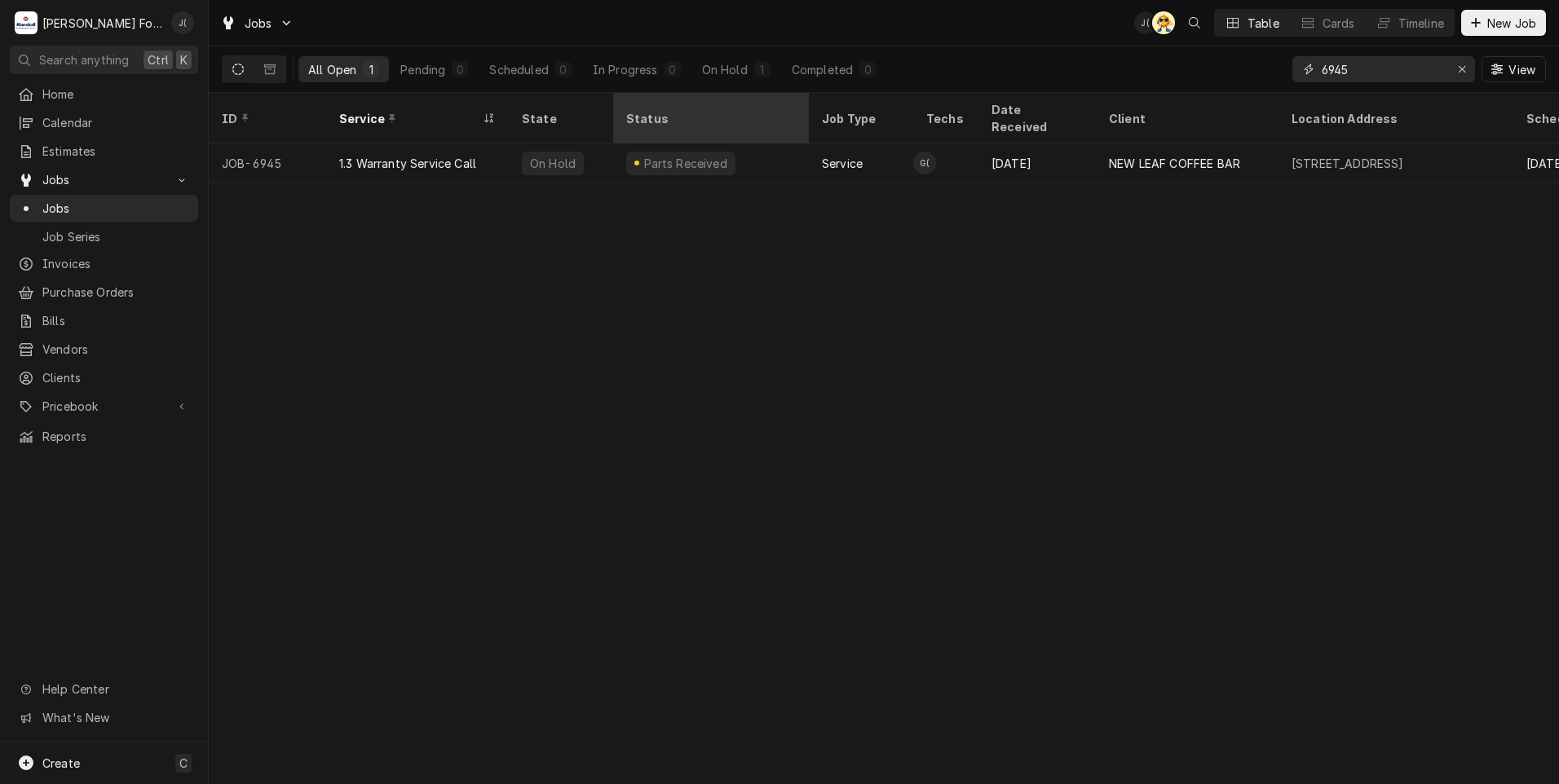
drag, startPoint x: 1362, startPoint y: 68, endPoint x: 801, endPoint y: 99, distance: 561.9
click at [872, 83] on div "All Open 1 Pending 0 Scheduled 0 In Progress 0 On Hold 1 Completed 0 6945 View" at bounding box center [884, 68] width 1324 height 45
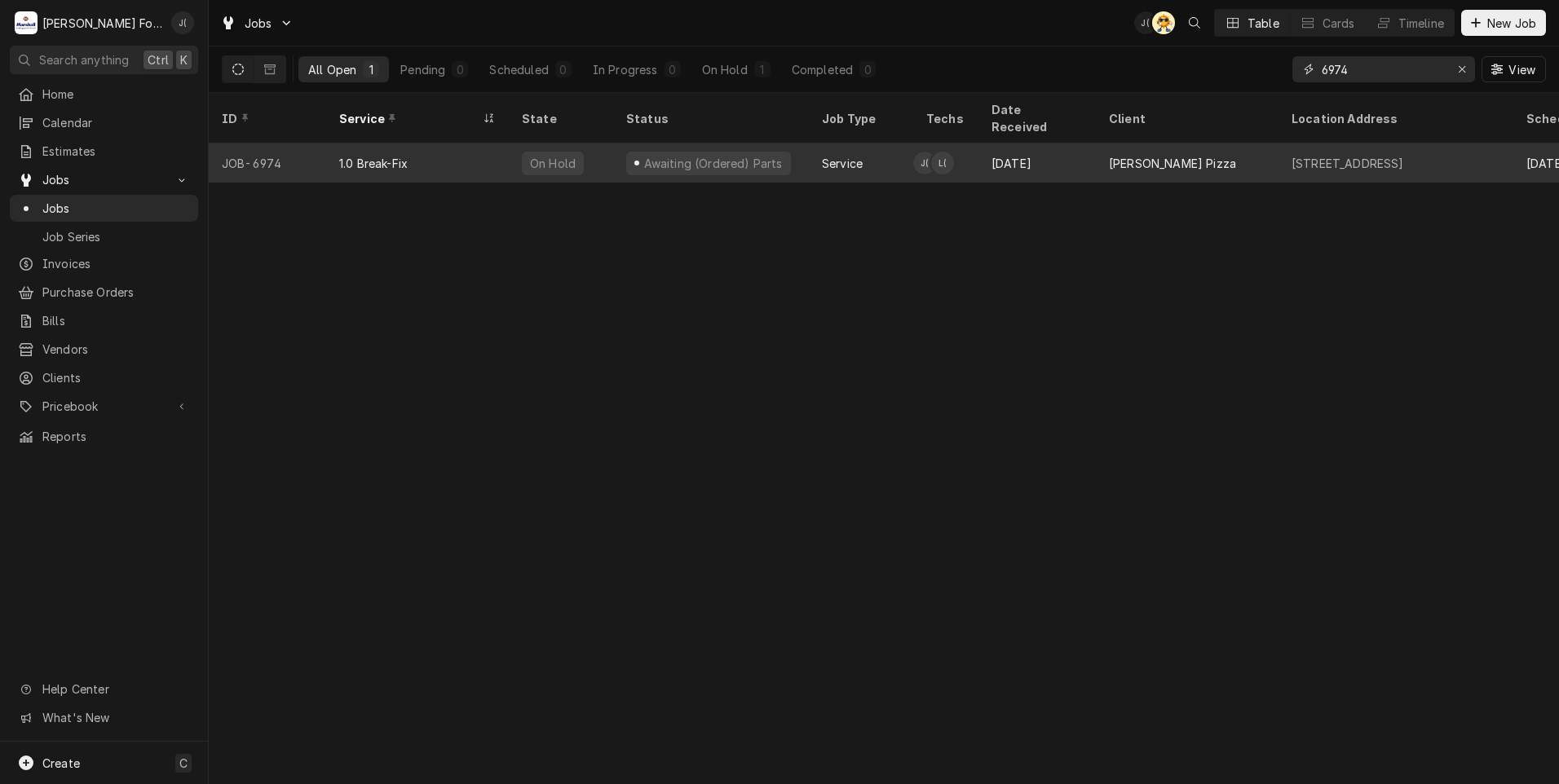
type input "6974"
click at [467, 153] on div "1.0 Break-Fix" at bounding box center [417, 163] width 182 height 39
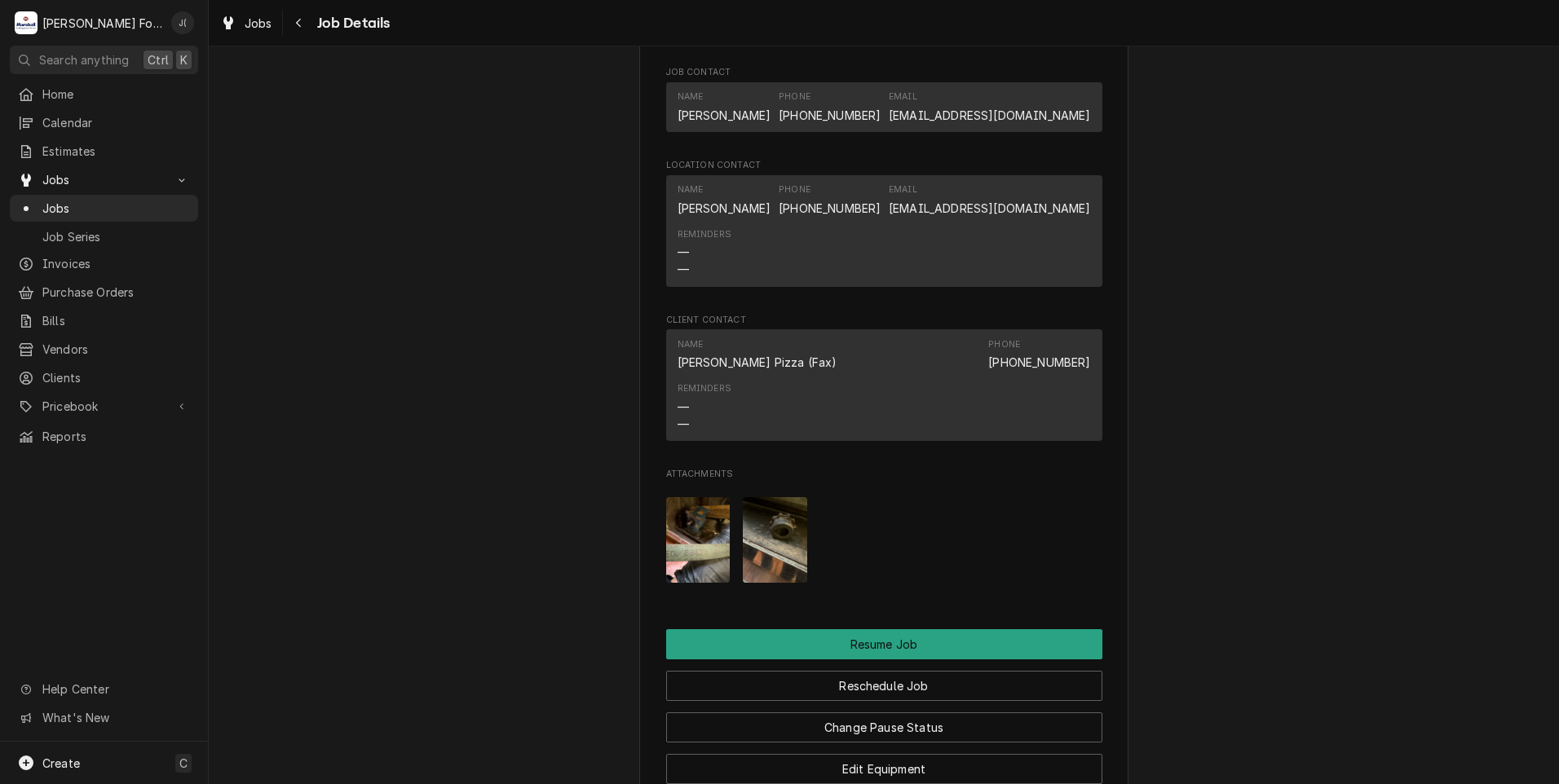
scroll to position [1711, 0]
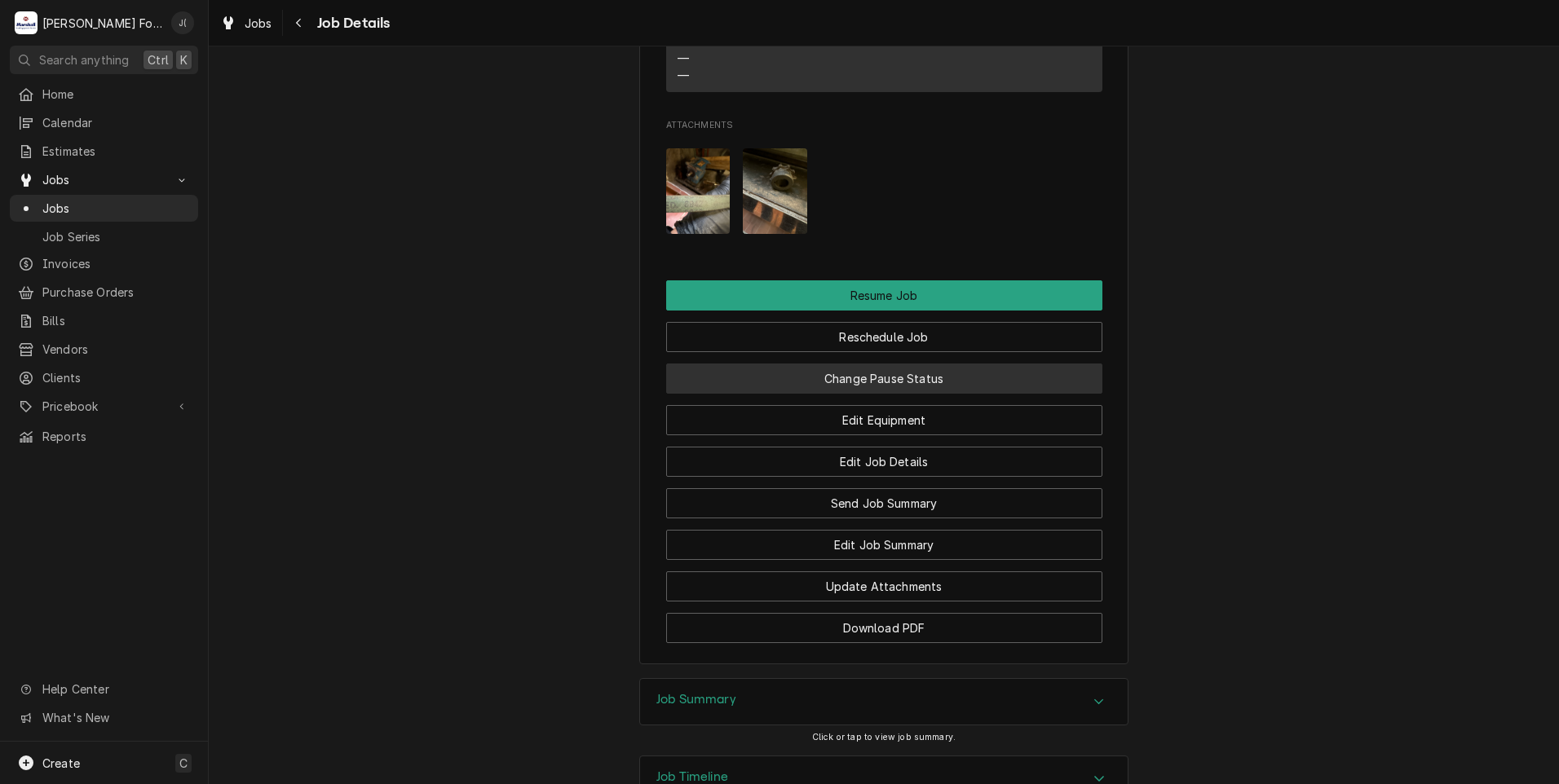
click at [898, 394] on button "Change Pause Status" at bounding box center [884, 378] width 436 height 31
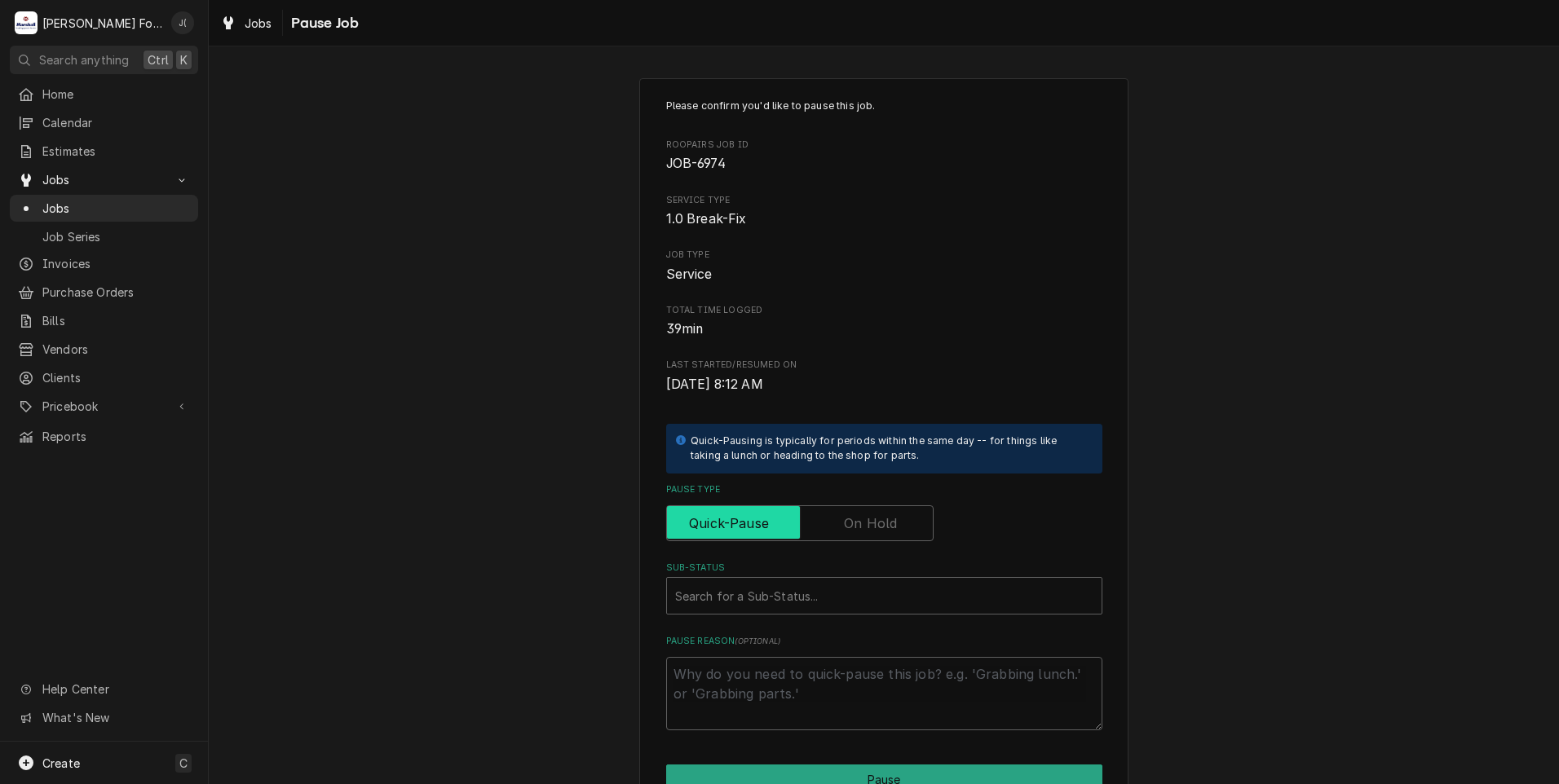
click at [846, 512] on input "Pause Type" at bounding box center [799, 522] width 253 height 35
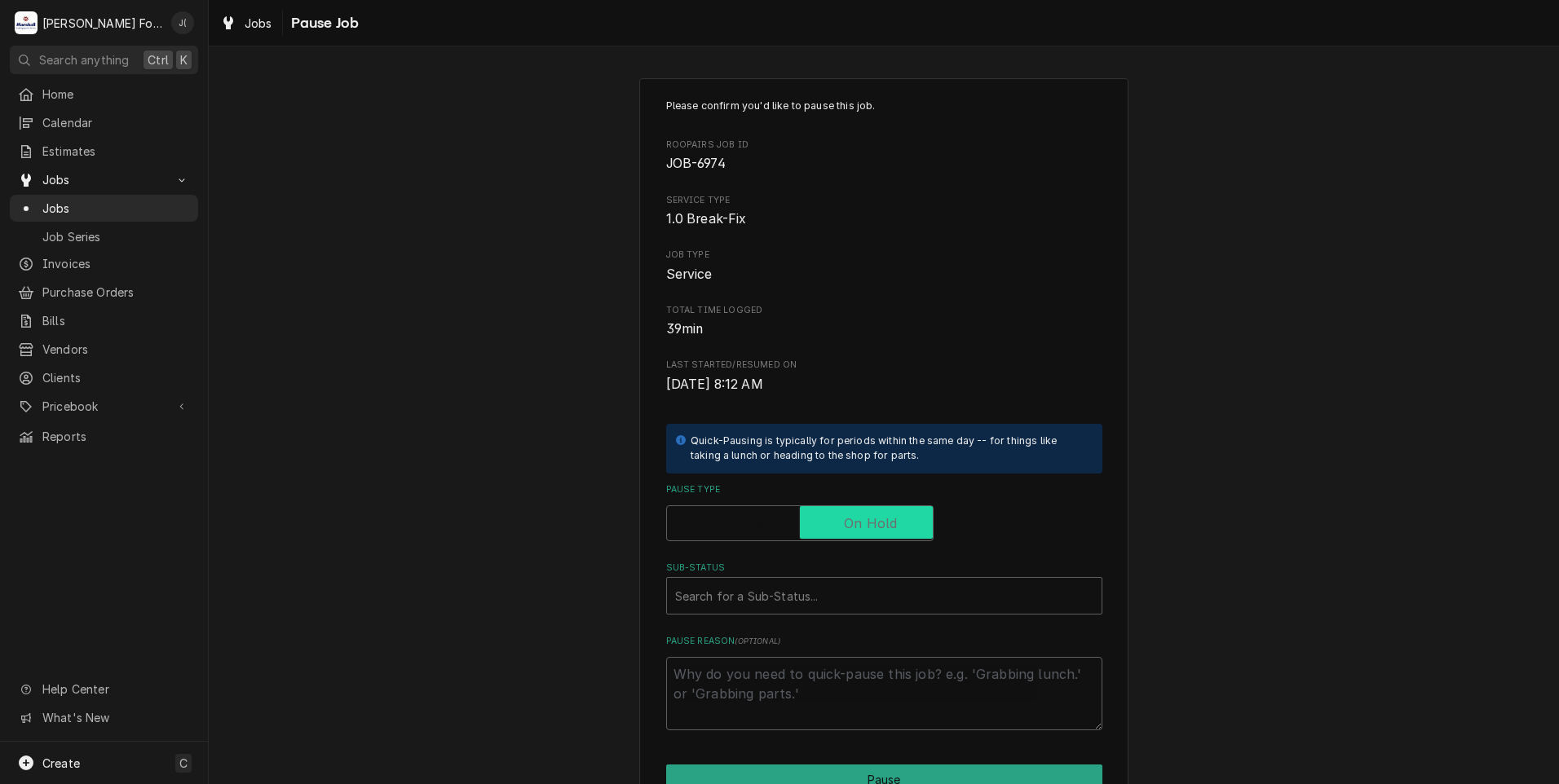
checkbox input "true"
click at [785, 585] on div "Sub-Status" at bounding box center [884, 596] width 418 height 30
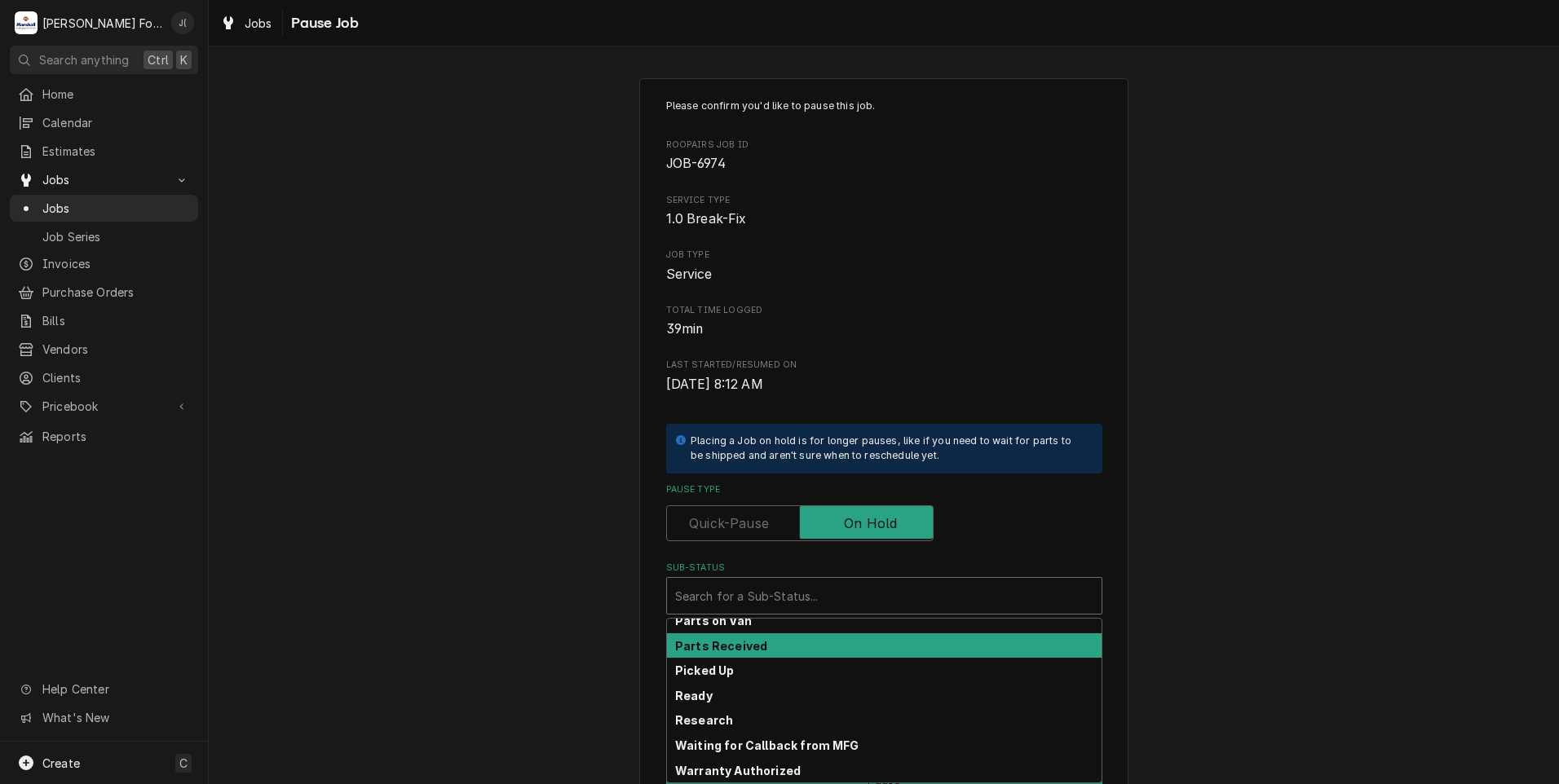
scroll to position [260, 0]
click at [781, 647] on div "Parts Received" at bounding box center [884, 645] width 434 height 26
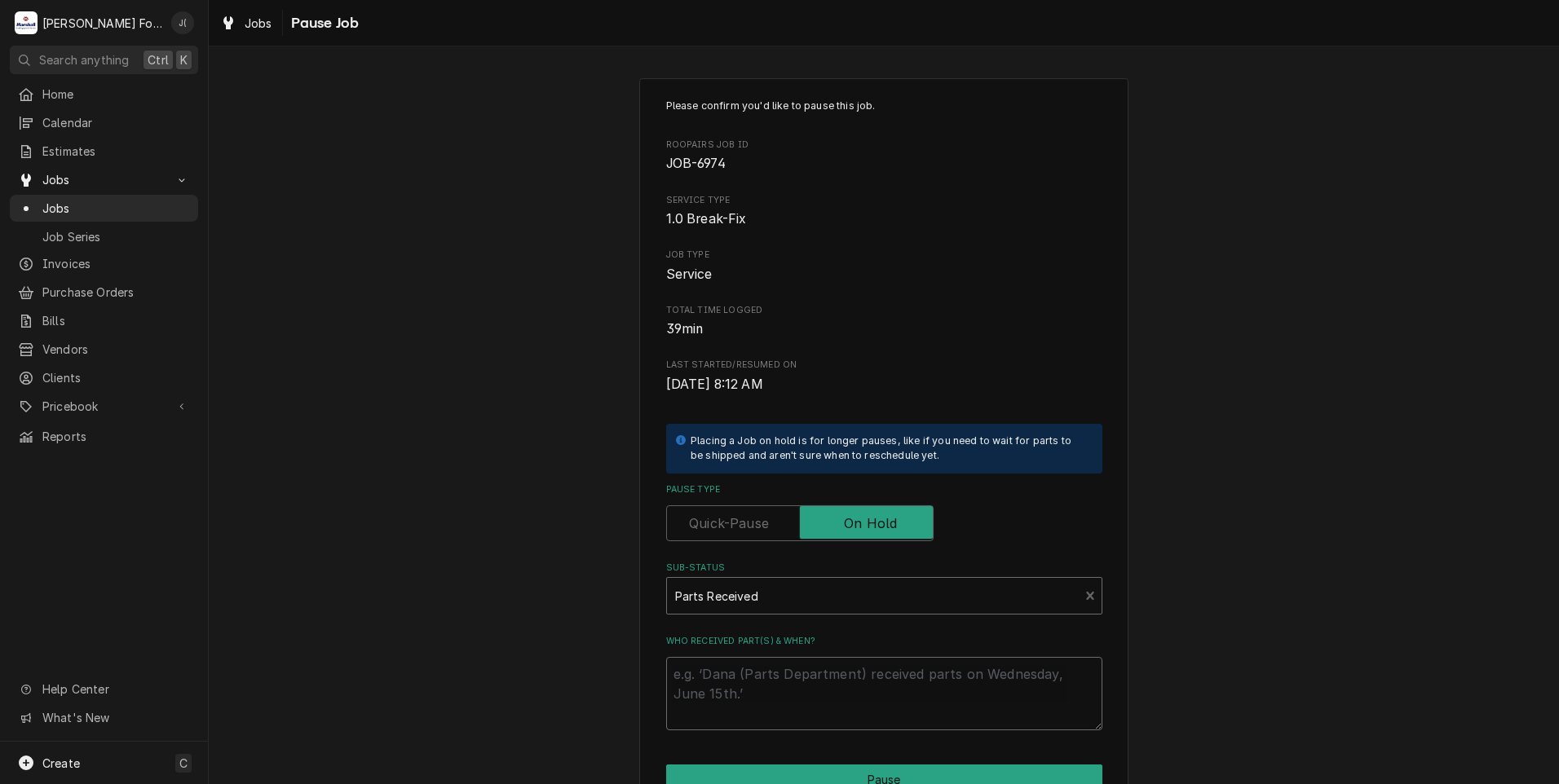
click at [771, 688] on textarea "Who received part(s) & when?" at bounding box center [884, 693] width 436 height 73
type textarea "x"
type textarea "0"
type textarea "x"
type textarea "08"
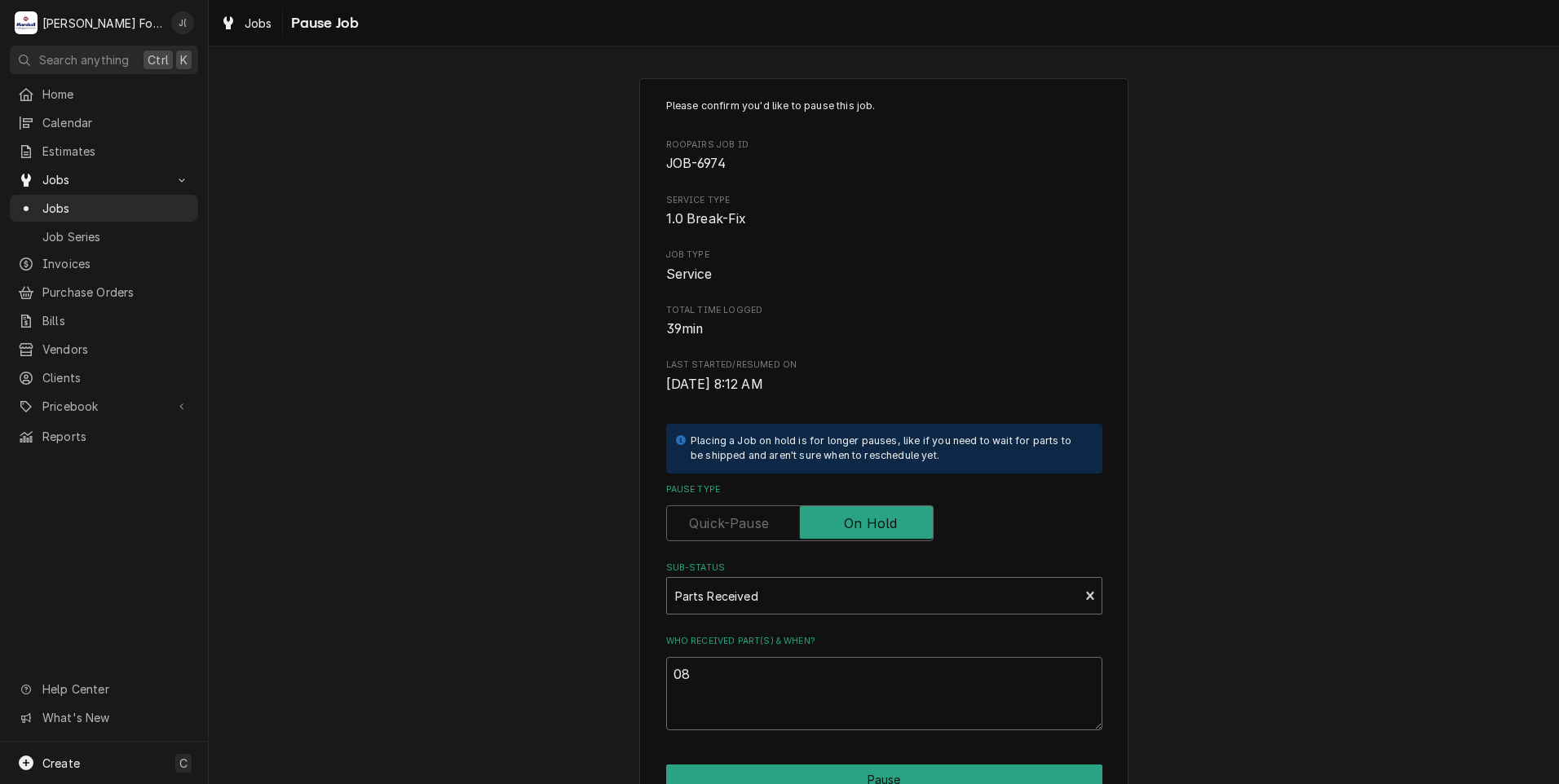
type textarea "x"
type textarea "08/"
type textarea "x"
type textarea "08/2"
type textarea "x"
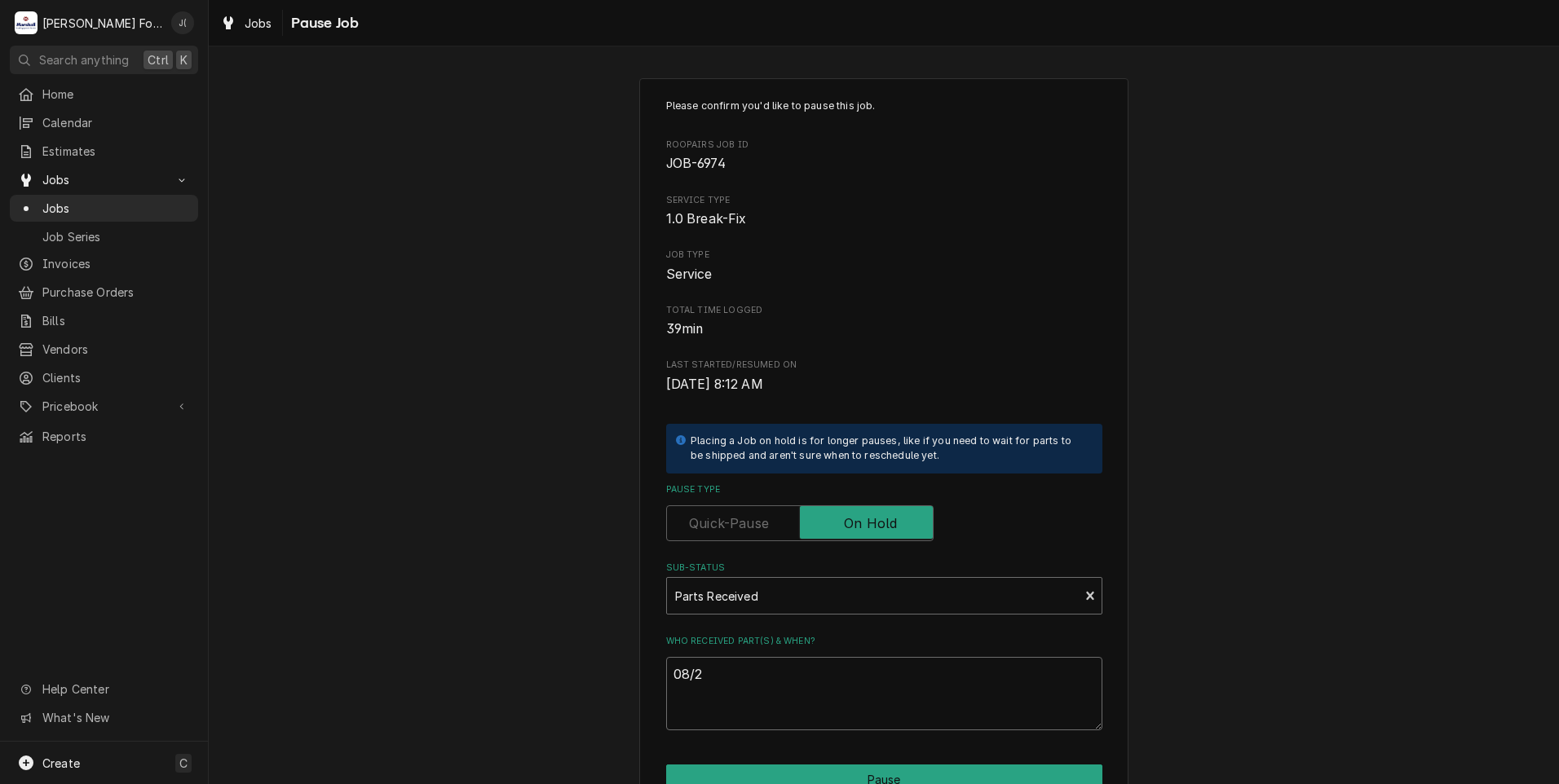
type textarea "08/22"
type textarea "x"
type textarea "08/22/"
type textarea "x"
type textarea "08/22/2"
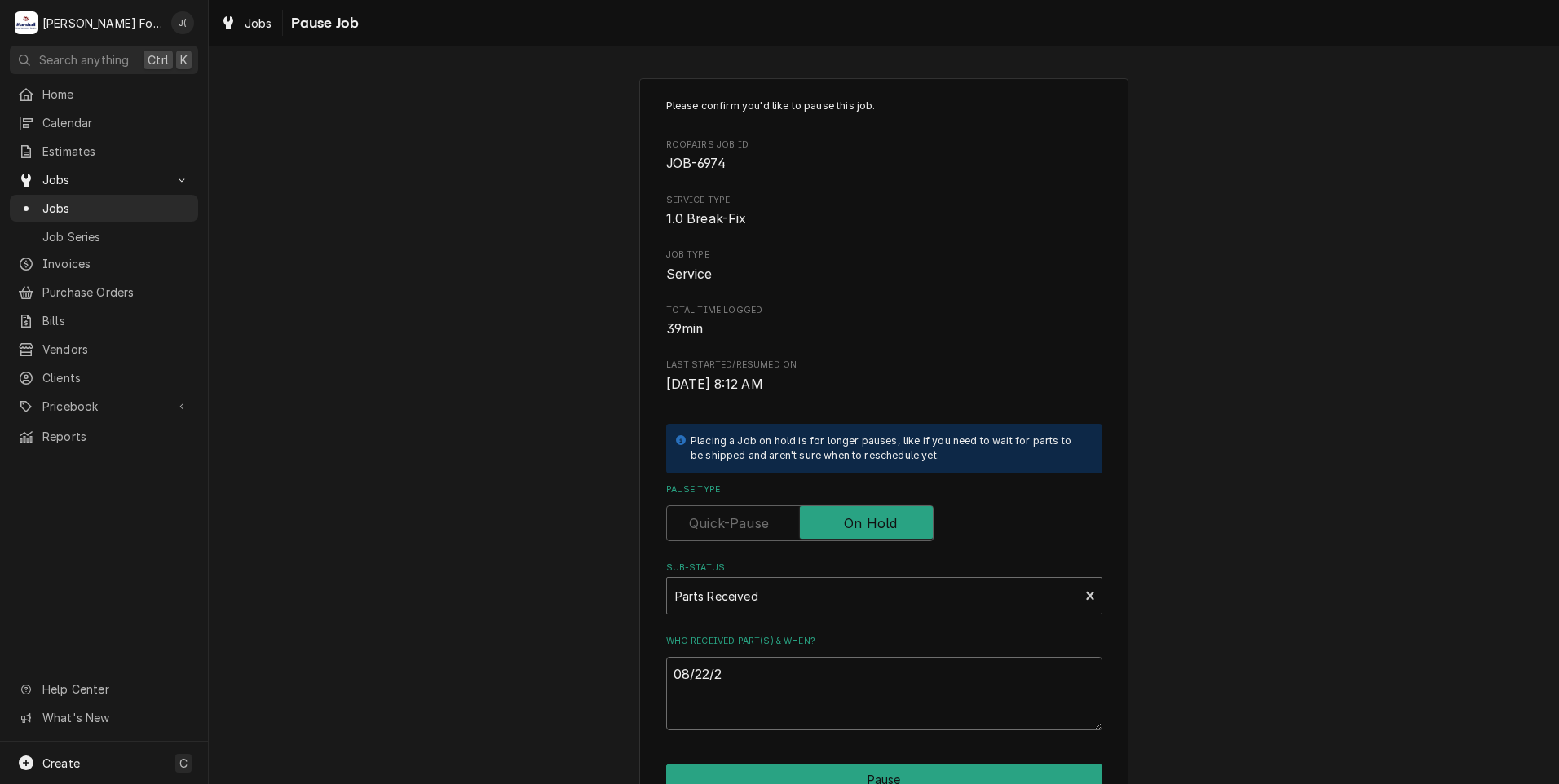
type textarea "x"
type textarea "08/22/22"
type textarea "x"
type textarea "08/22/2"
type textarea "x"
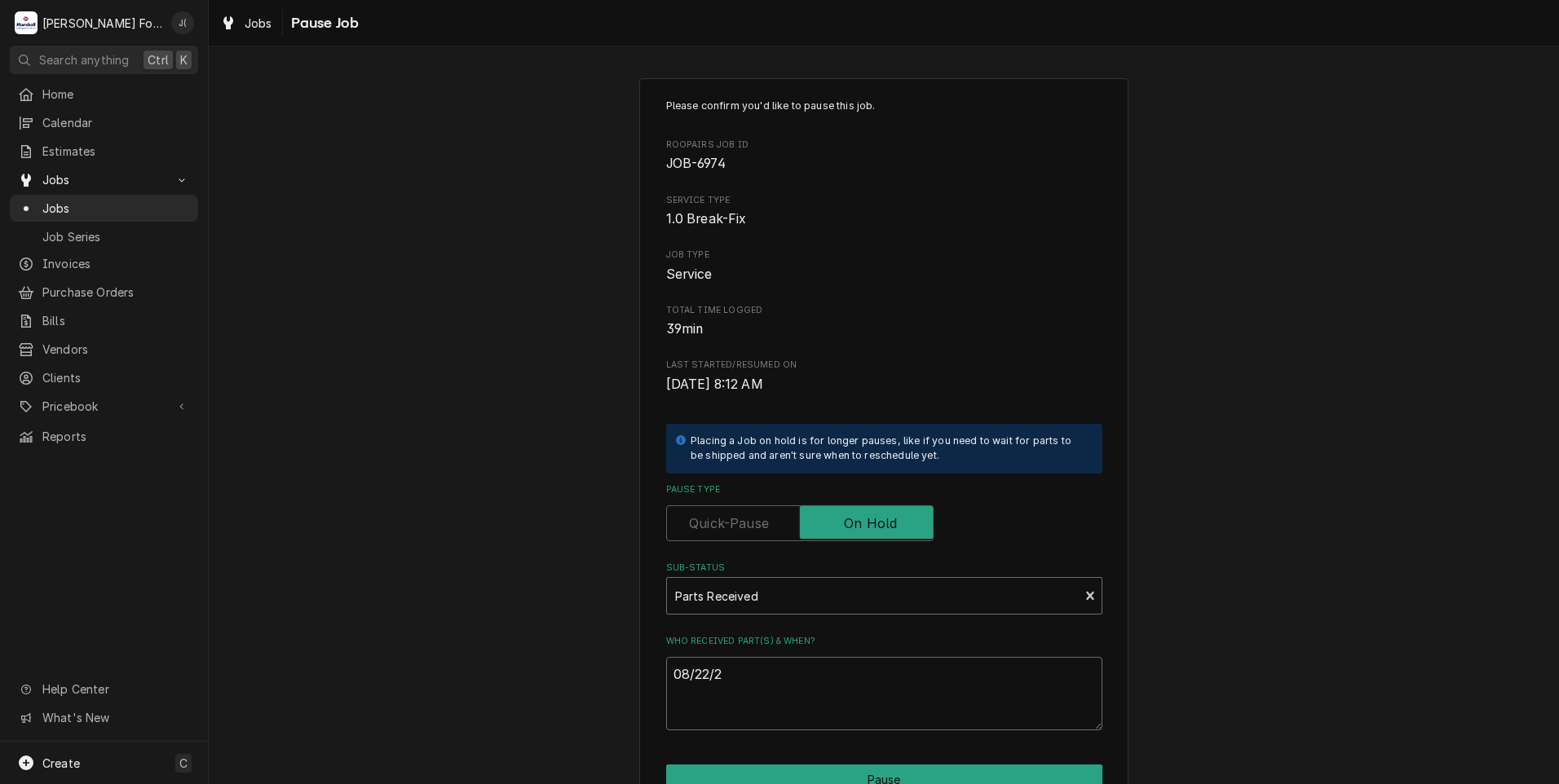
type textarea "08/22/20"
type textarea "x"
type textarea "08/22/202"
type textarea "x"
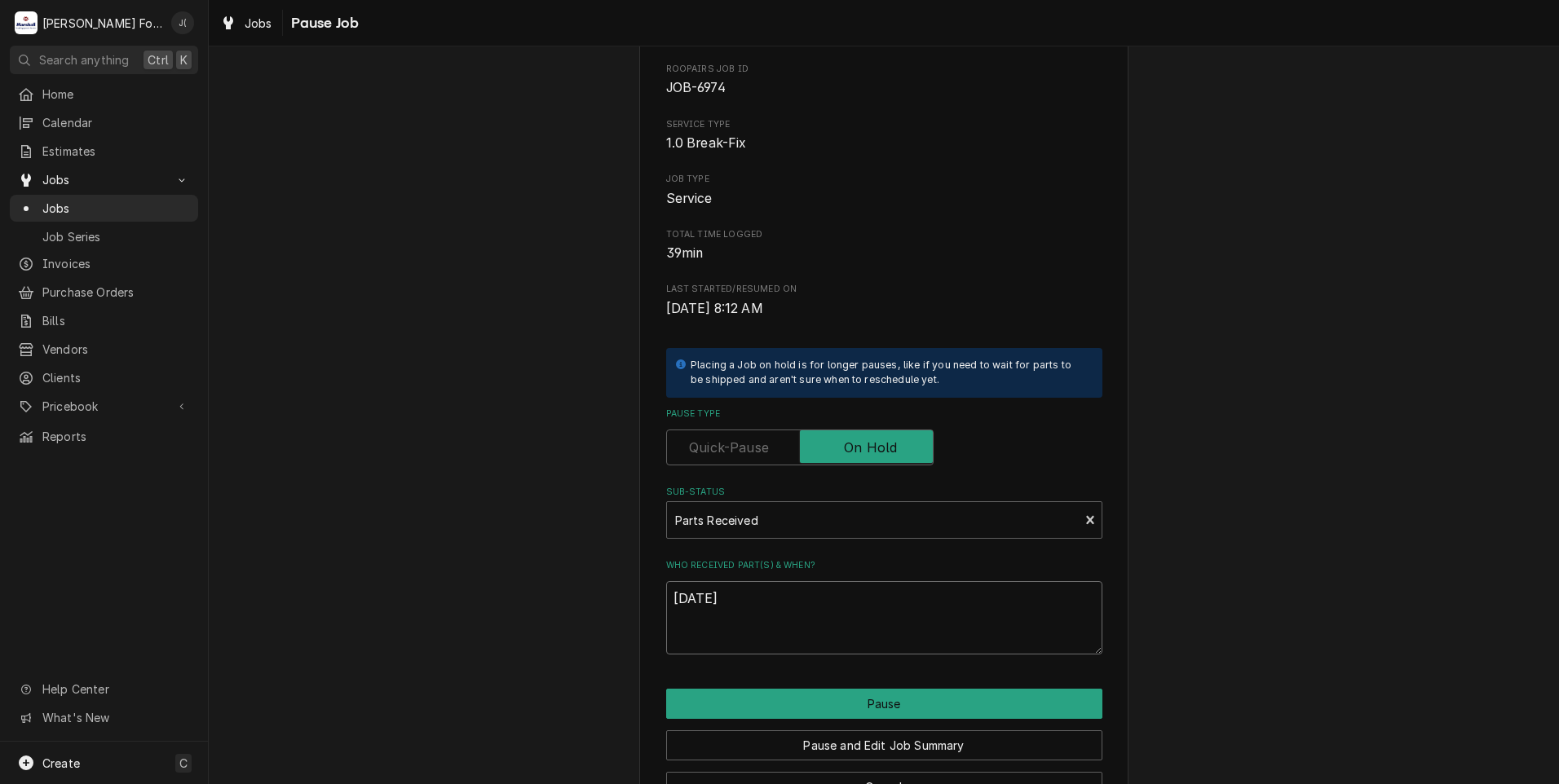
scroll to position [129, 0]
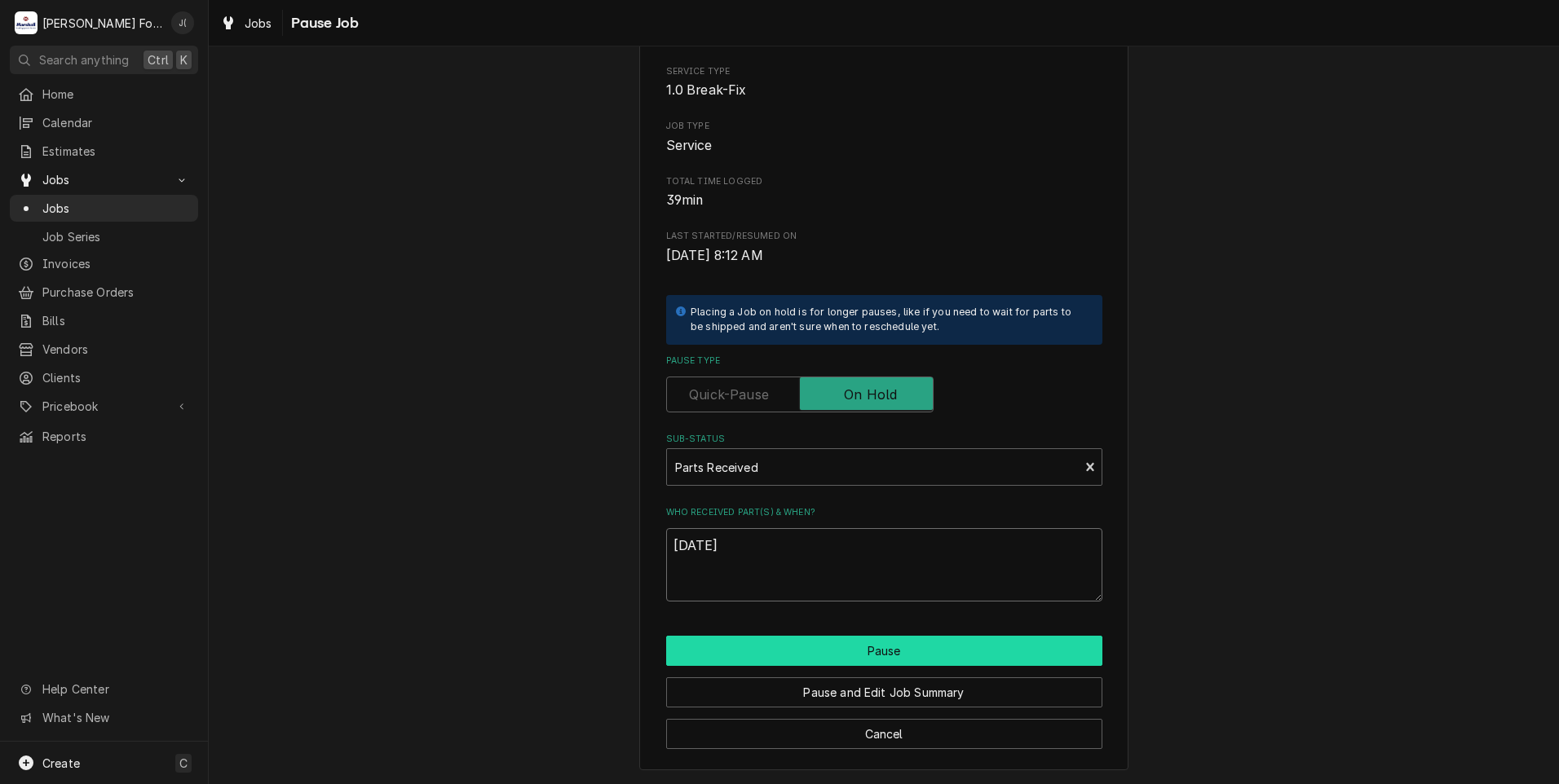
type textarea "[DATE]"
click at [725, 656] on button "Pause" at bounding box center [884, 650] width 436 height 31
type textarea "x"
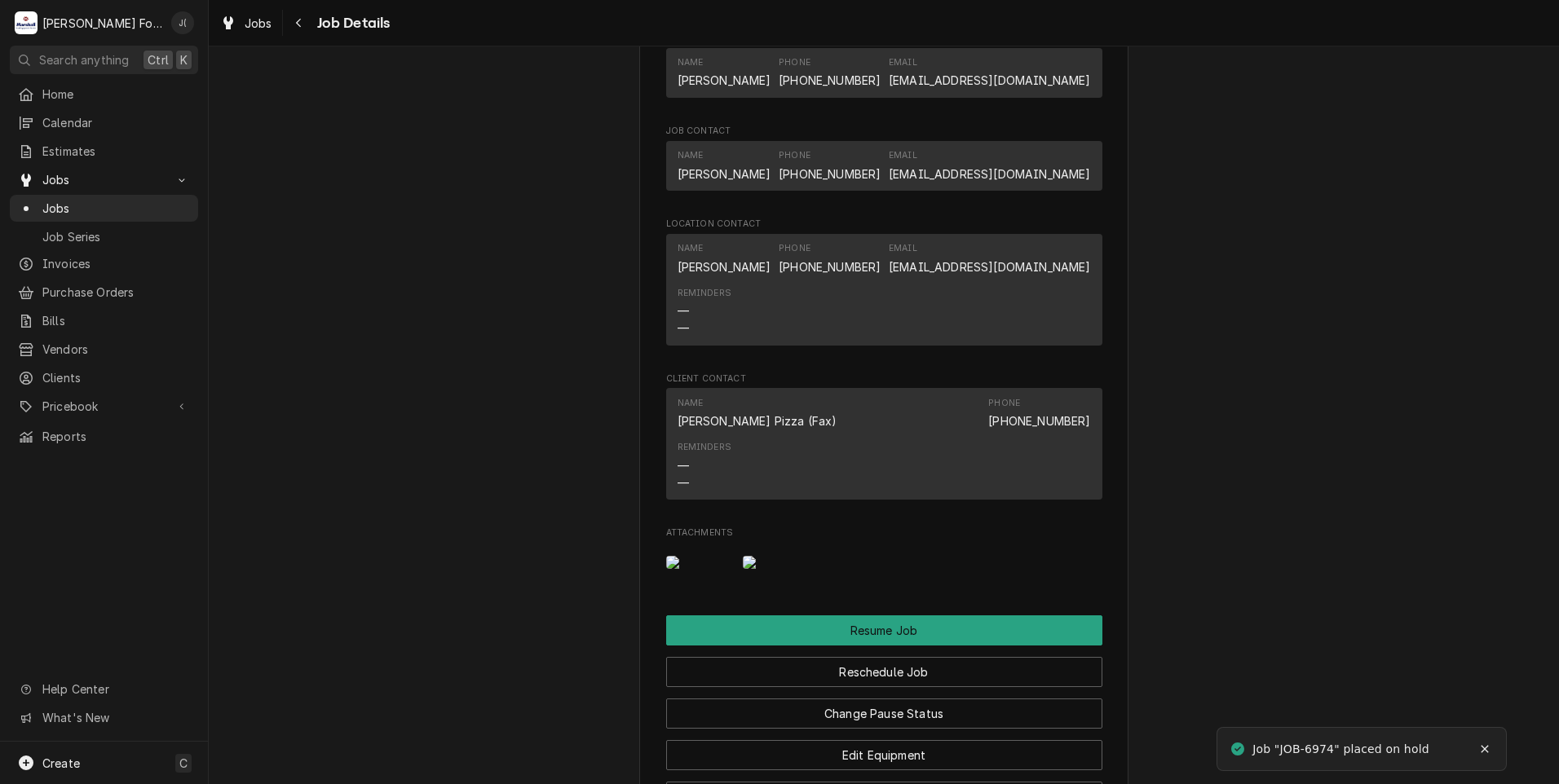
scroll to position [1855, 0]
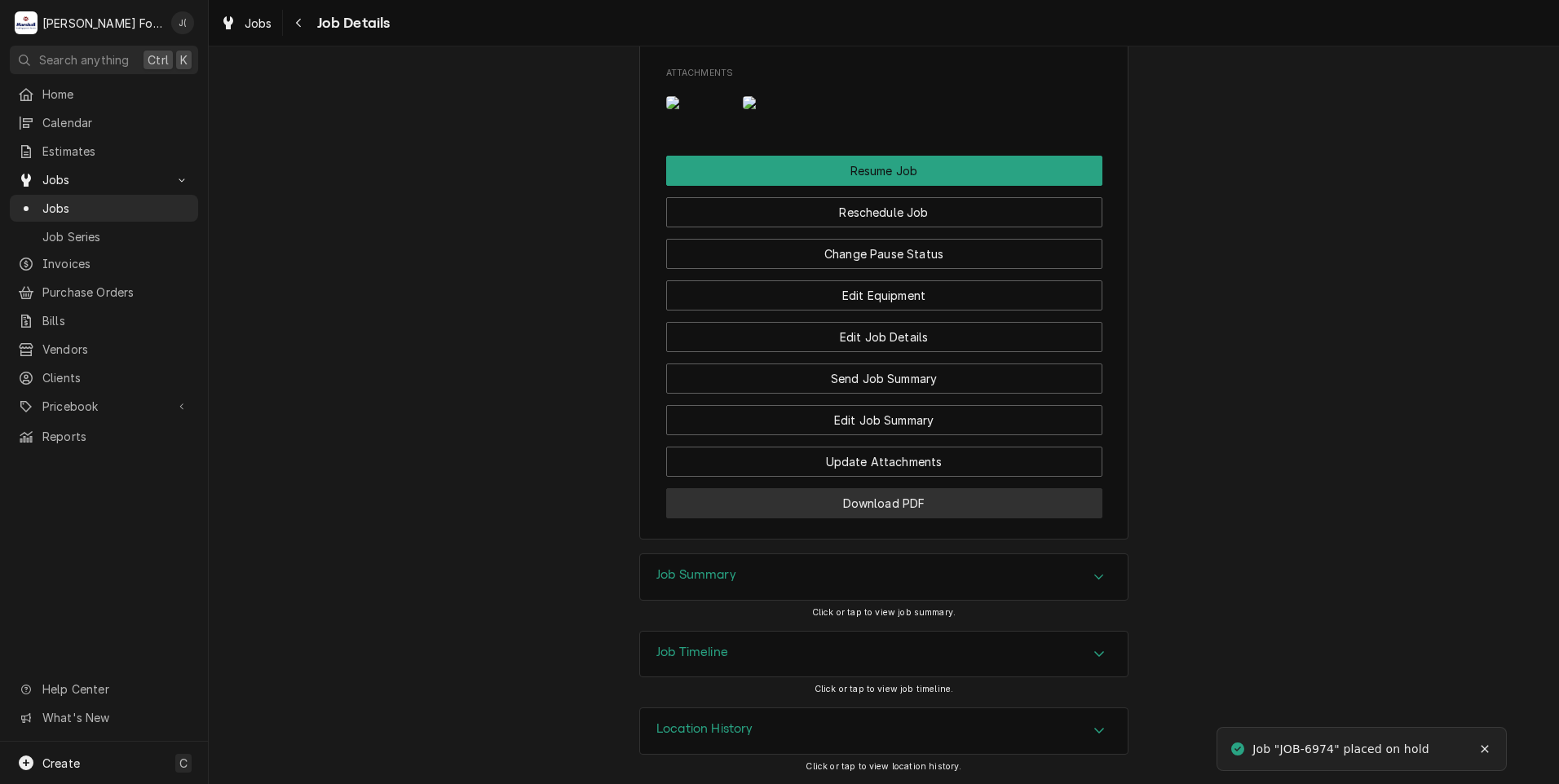
click at [868, 506] on button "Download PDF" at bounding box center [884, 503] width 436 height 31
